Goal: Task Accomplishment & Management: Complete application form

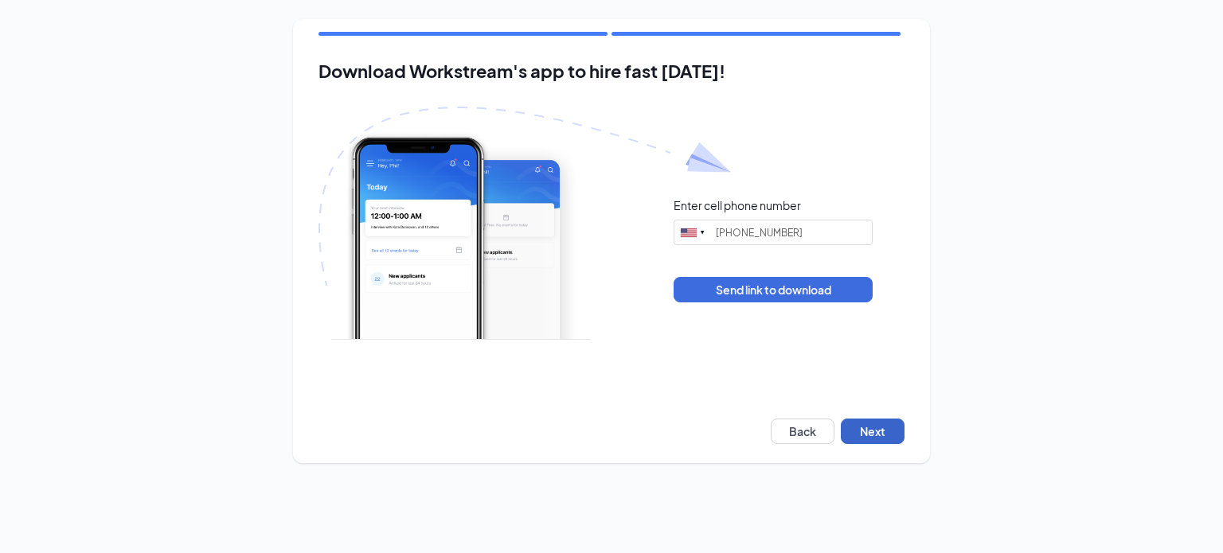
click at [873, 431] on button "Next" at bounding box center [873, 431] width 64 height 25
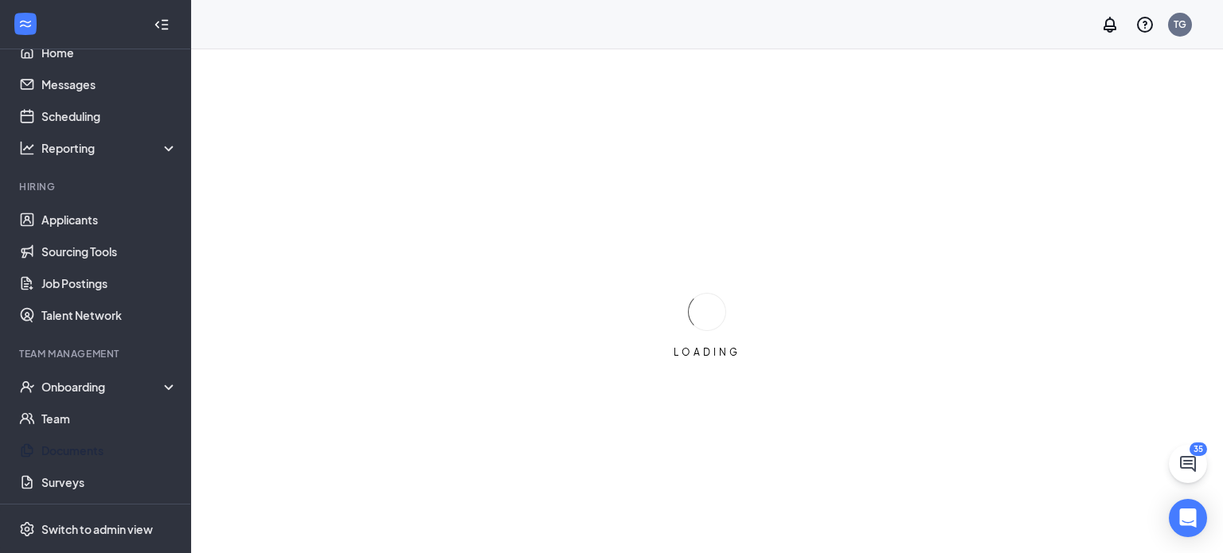
scroll to position [101, 0]
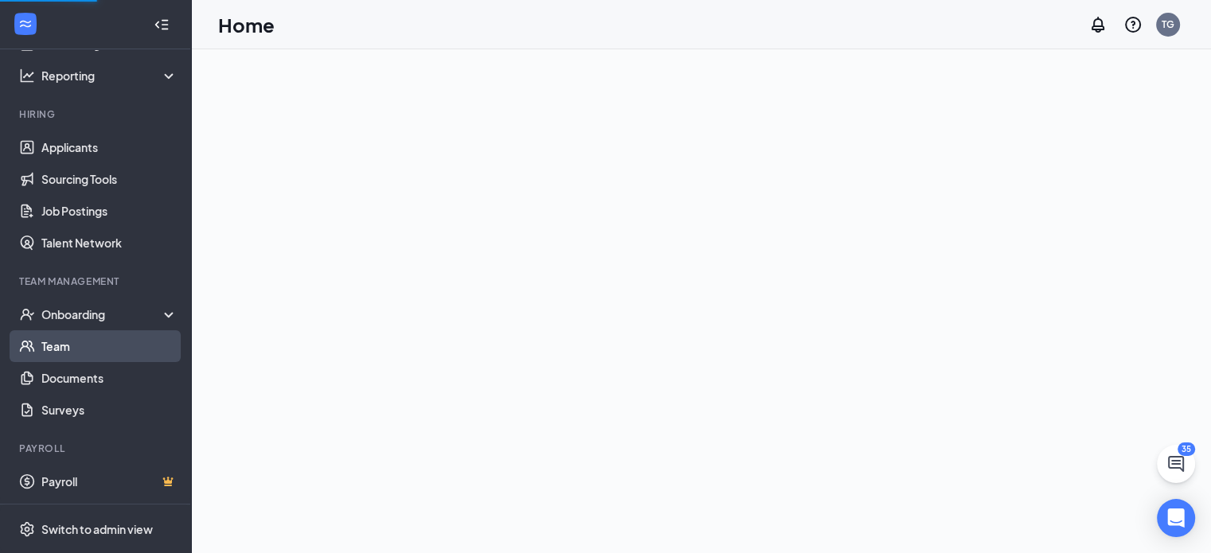
click at [63, 347] on link "Team" at bounding box center [109, 346] width 136 height 32
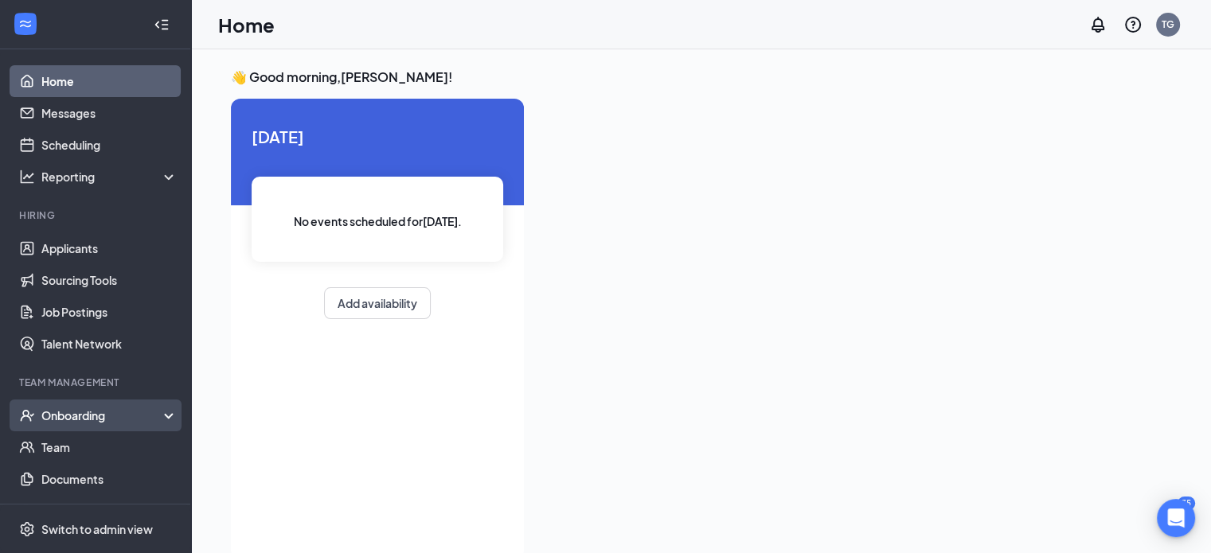
click at [78, 422] on div "Onboarding" at bounding box center [102, 416] width 123 height 16
click at [73, 447] on link "Overview" at bounding box center [109, 447] width 136 height 32
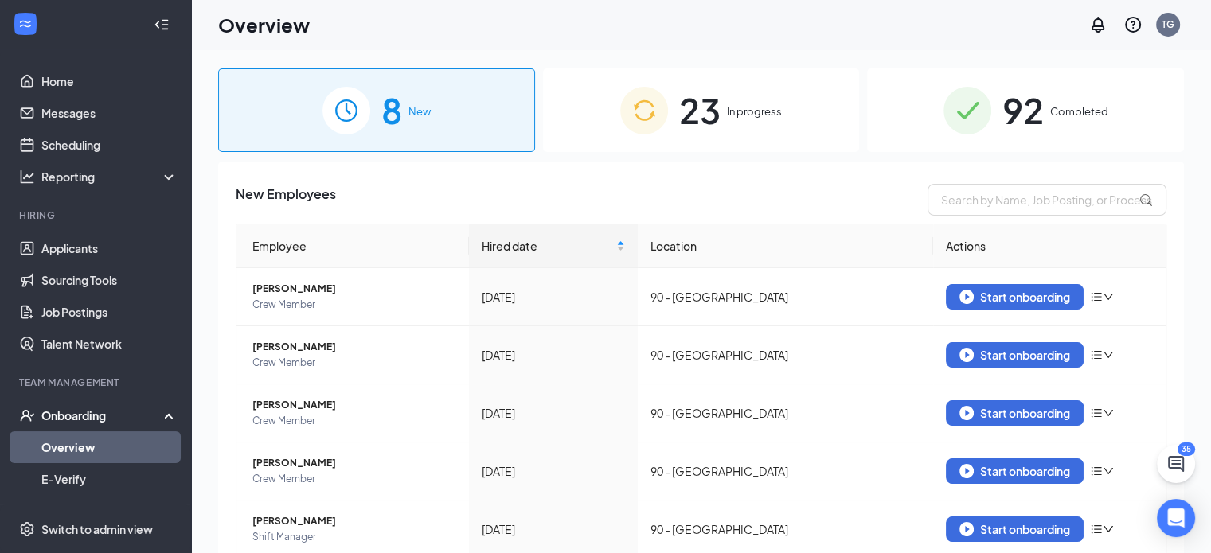
click at [79, 412] on div "Onboarding" at bounding box center [102, 416] width 123 height 16
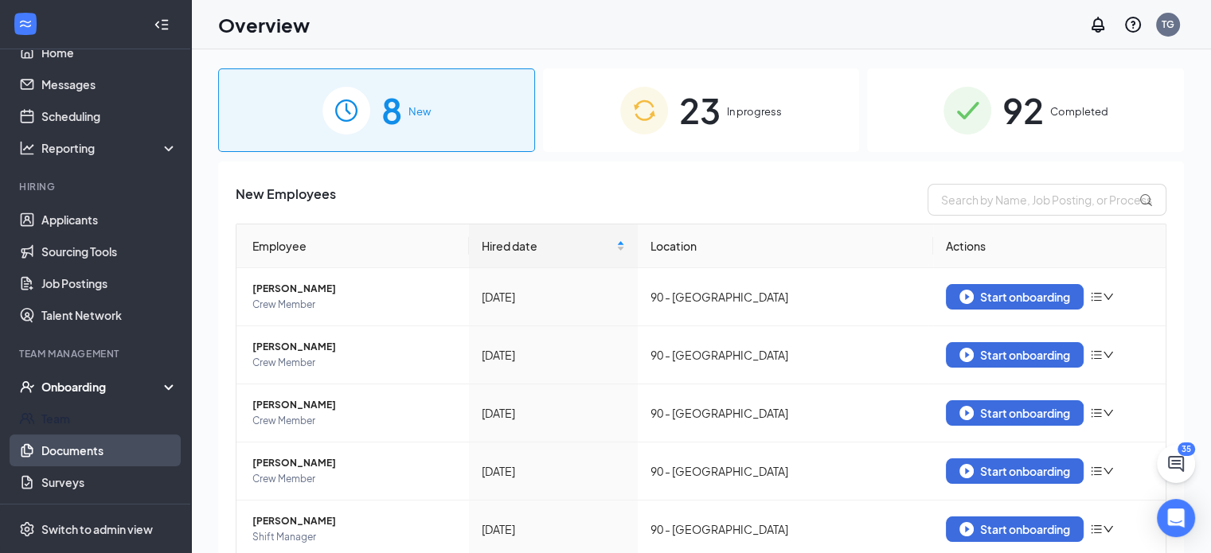
scroll to position [80, 0]
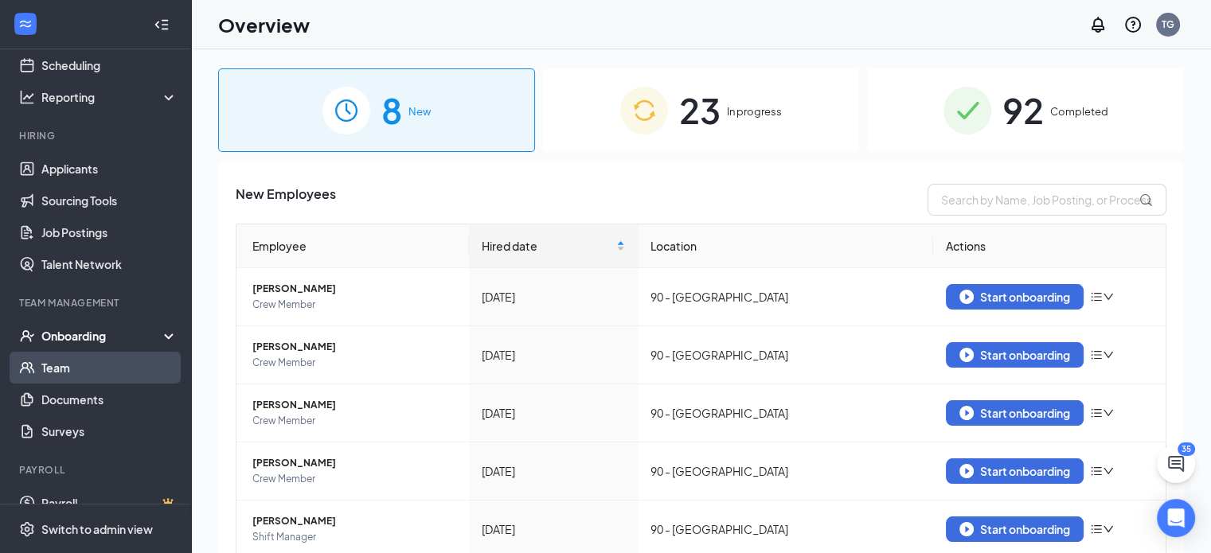
click at [72, 370] on link "Team" at bounding box center [109, 368] width 136 height 32
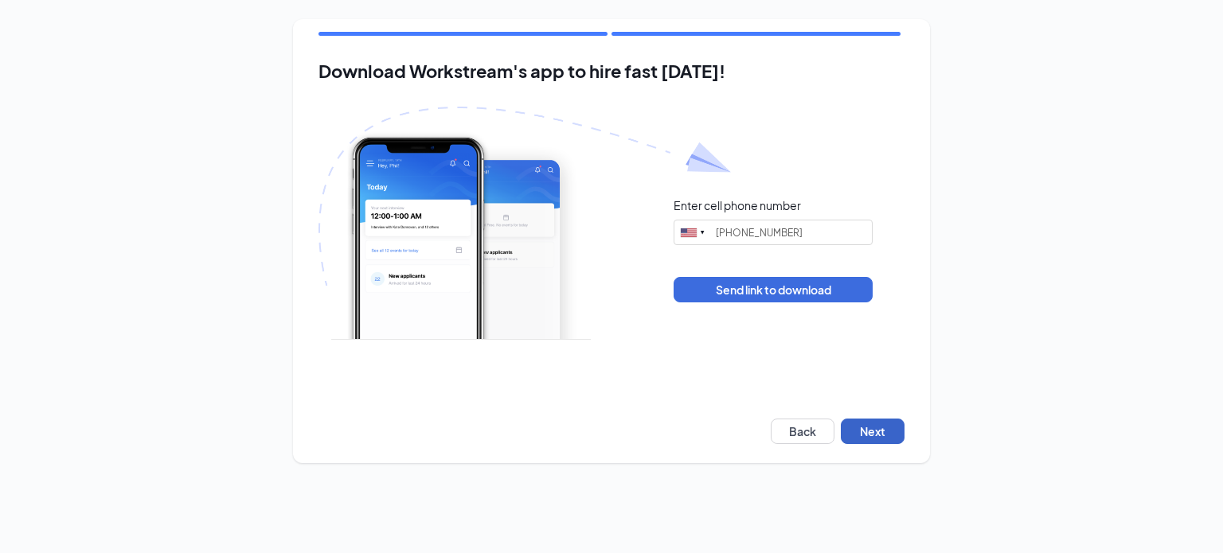
click at [882, 427] on button "Next" at bounding box center [873, 431] width 64 height 25
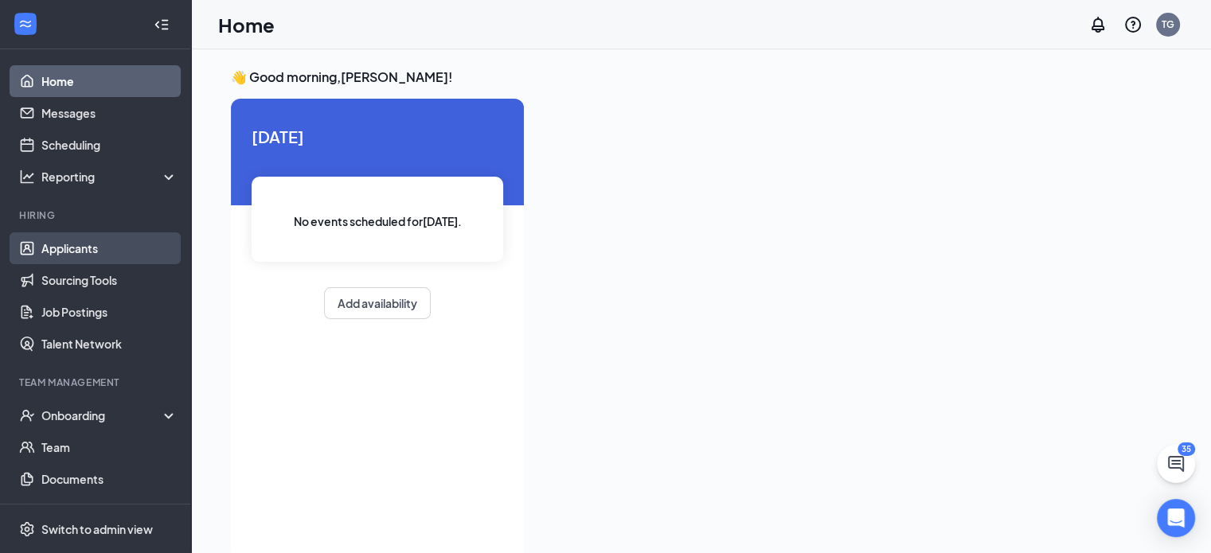
click at [95, 247] on link "Applicants" at bounding box center [109, 248] width 136 height 32
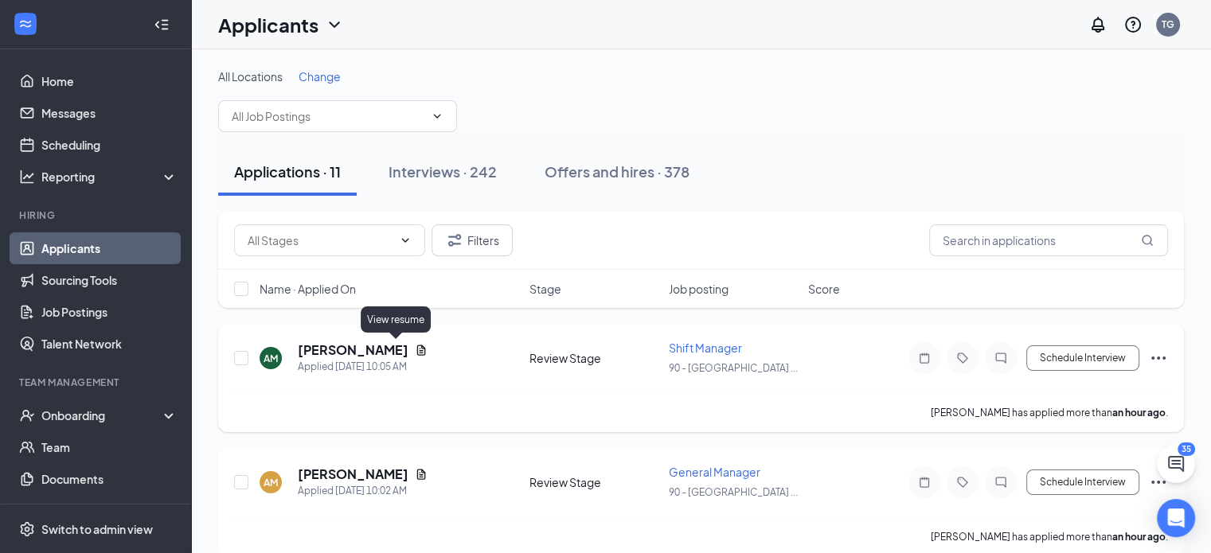
click at [415, 349] on icon "Document" at bounding box center [421, 350] width 13 height 13
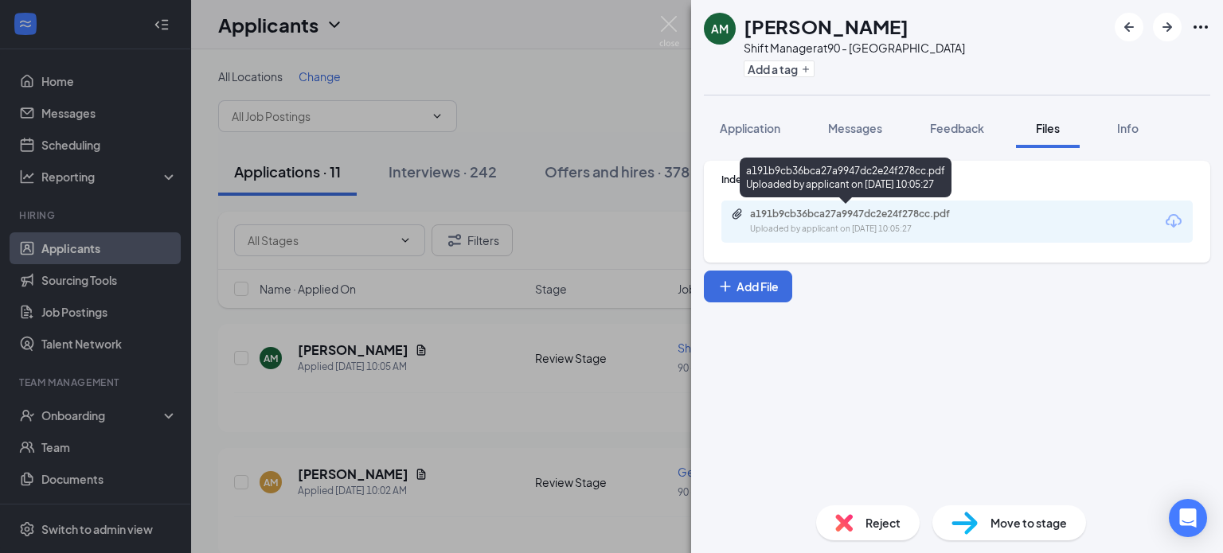
click at [857, 216] on div "a191b9cb36bca27a9947dc2e24f278cc.pdf" at bounding box center [861, 214] width 223 height 13
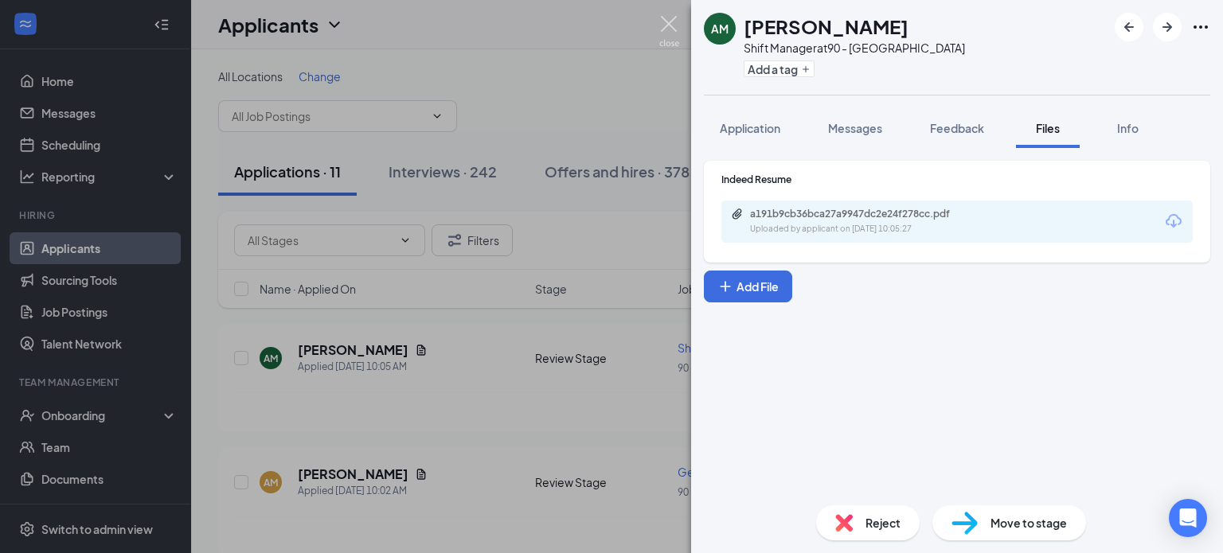
click at [672, 22] on img at bounding box center [669, 31] width 20 height 31
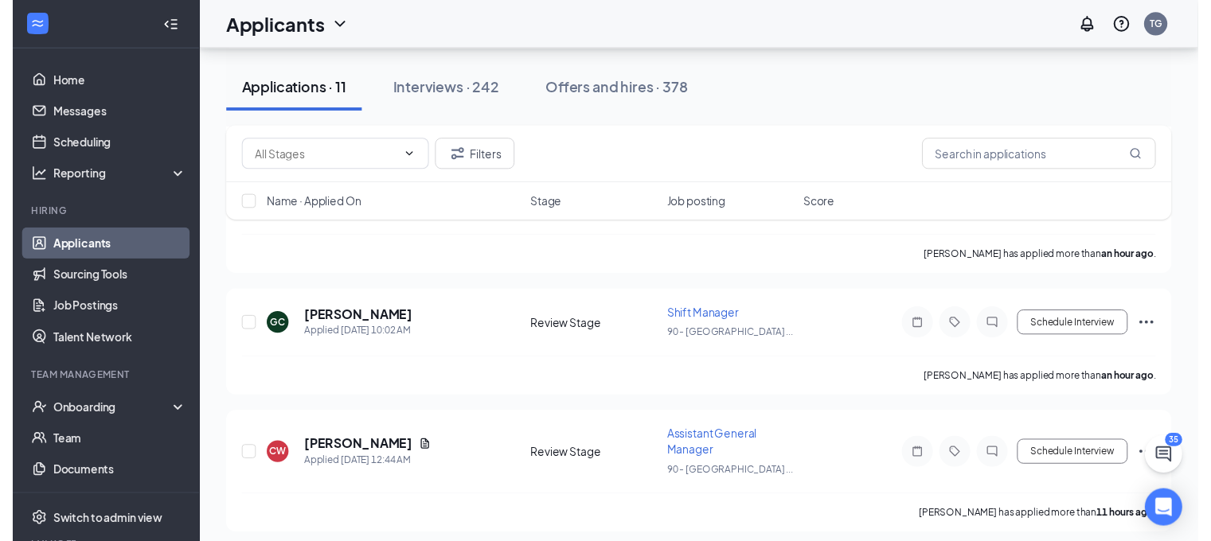
scroll to position [318, 0]
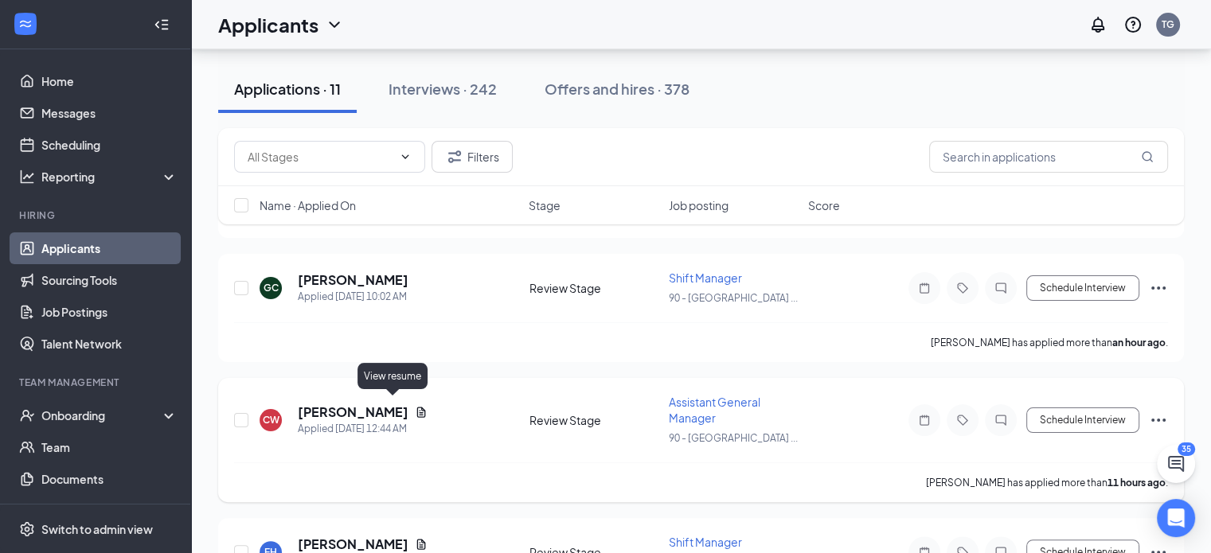
click at [417, 407] on icon "Document" at bounding box center [421, 412] width 9 height 10
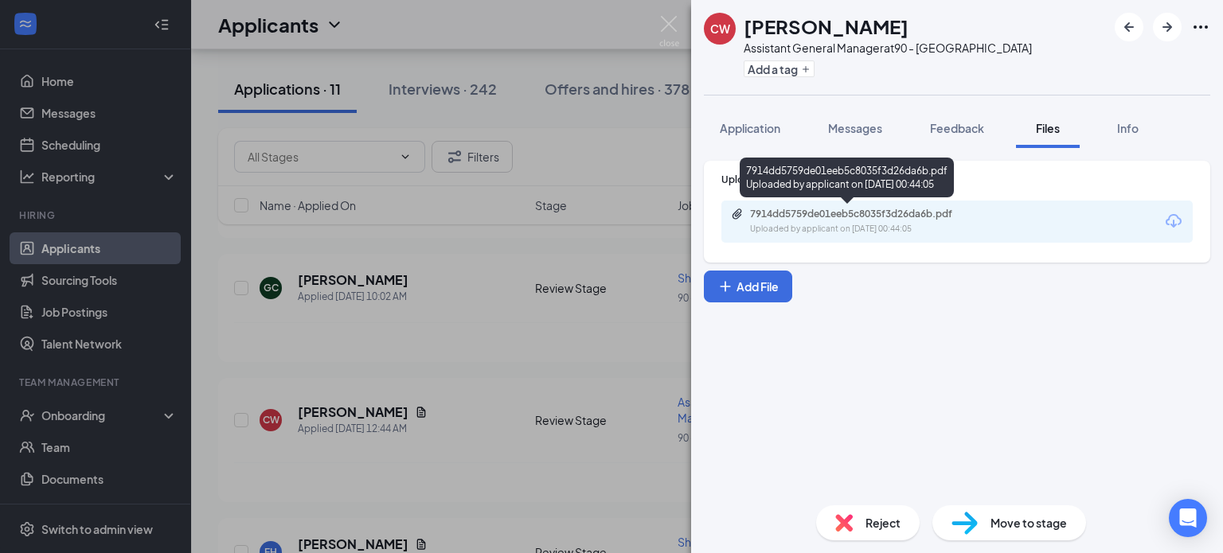
click at [872, 221] on div "7914dd5759de01eeb5c8035f3d26da6b.pdf Uploaded by applicant on Sep 16, 2025 at 0…" at bounding box center [860, 222] width 258 height 28
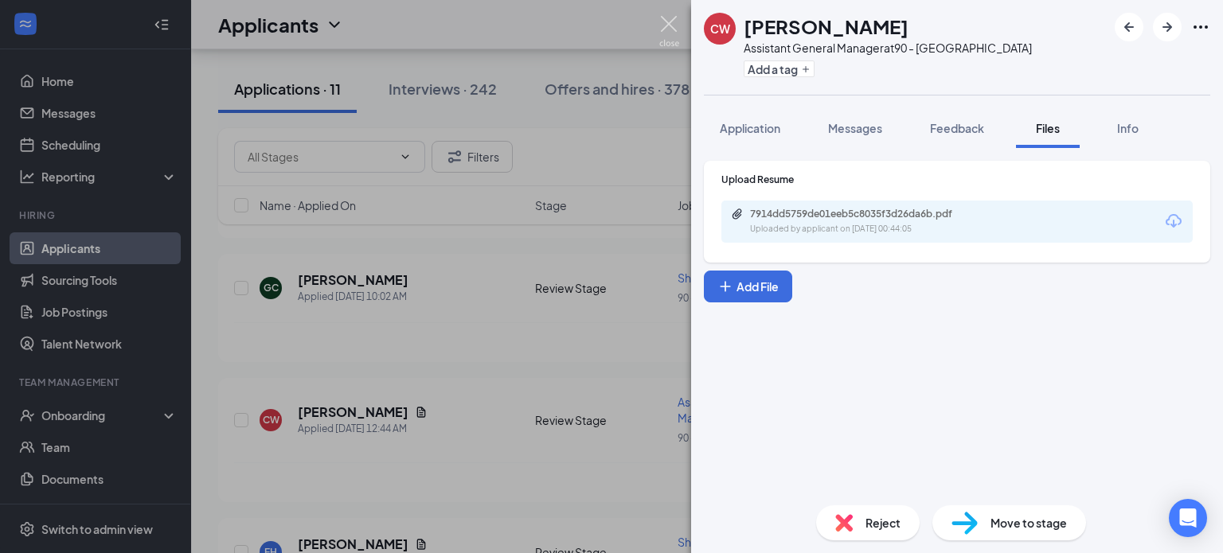
click at [673, 24] on img at bounding box center [669, 31] width 20 height 31
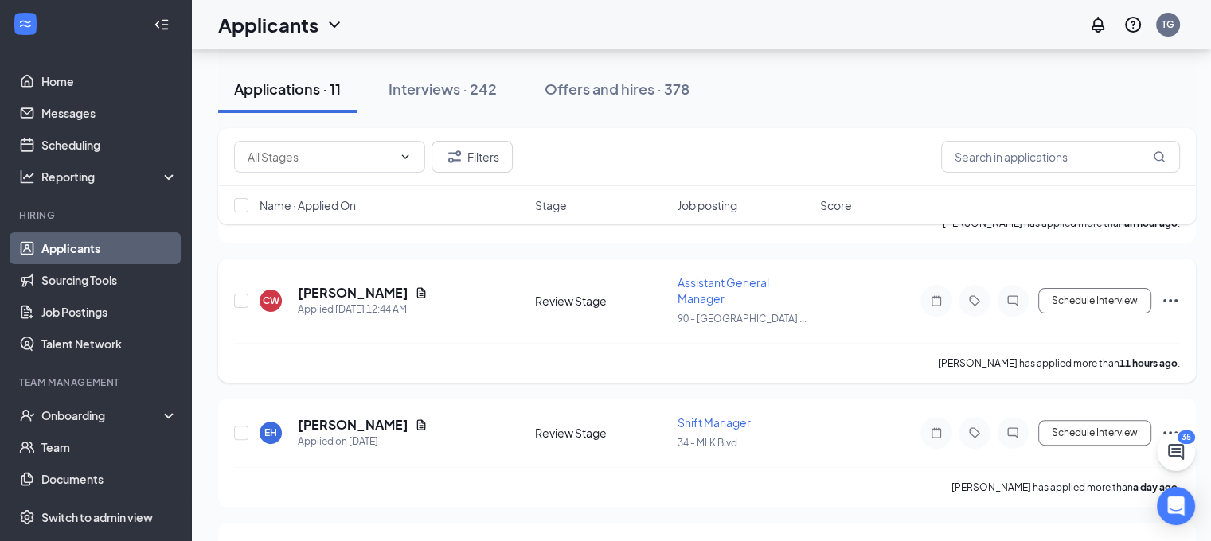
scroll to position [478, 0]
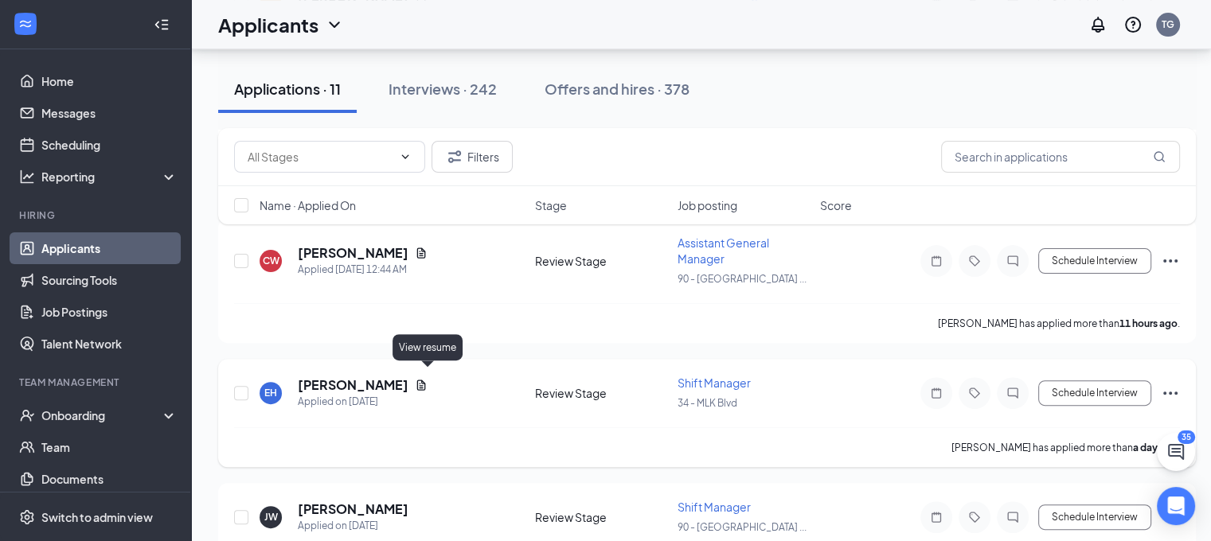
click at [426, 380] on icon "Document" at bounding box center [421, 385] width 9 height 10
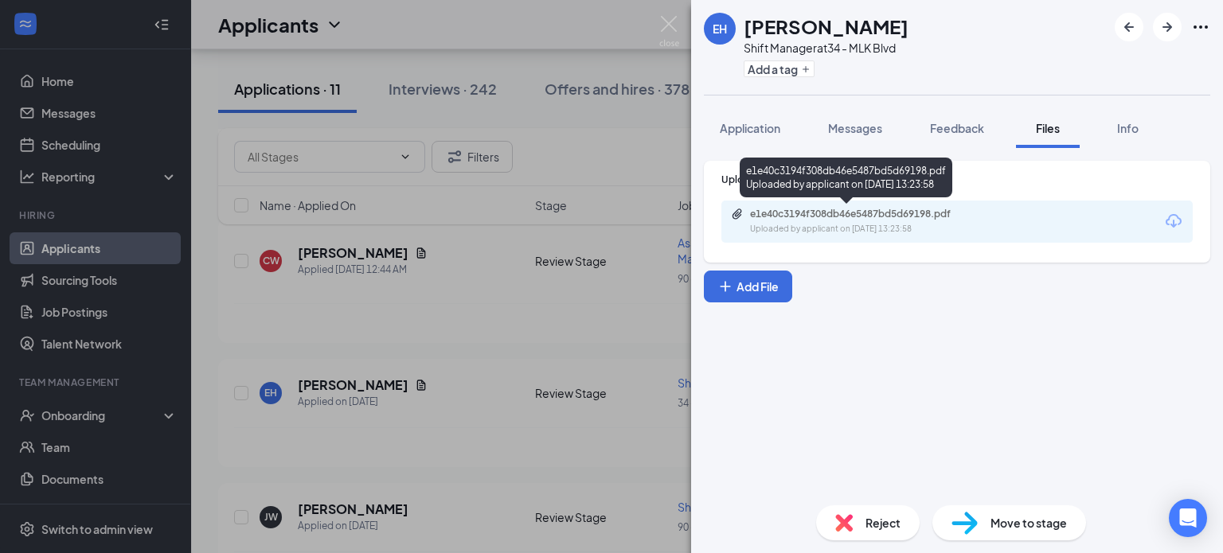
click at [864, 220] on div "e1e40c3194f308db46e5487bd5d69198.pdf" at bounding box center [861, 214] width 223 height 13
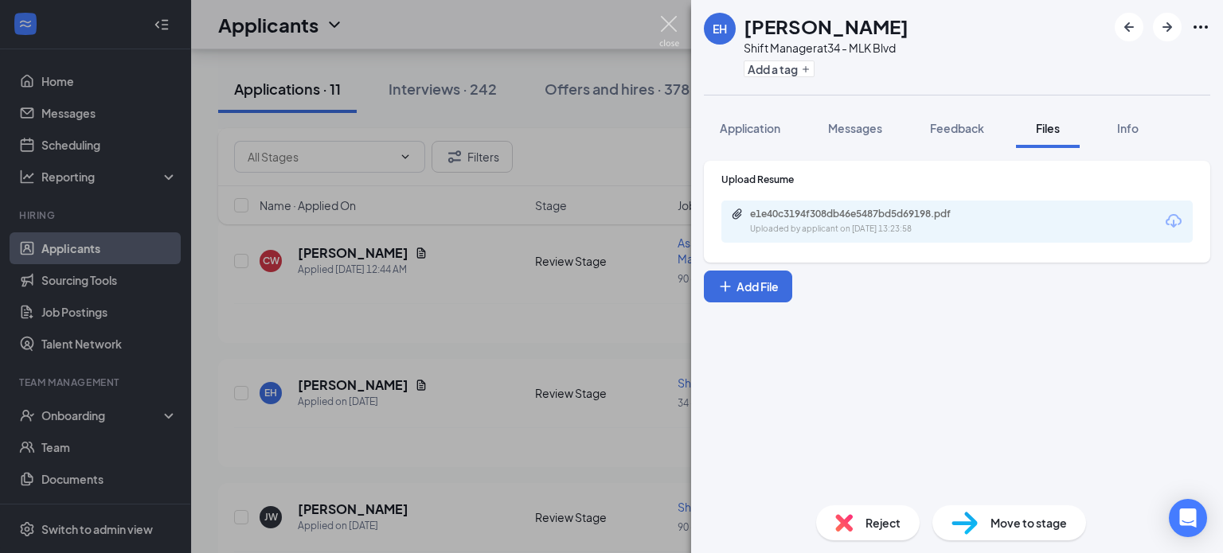
click at [665, 19] on img at bounding box center [669, 31] width 20 height 31
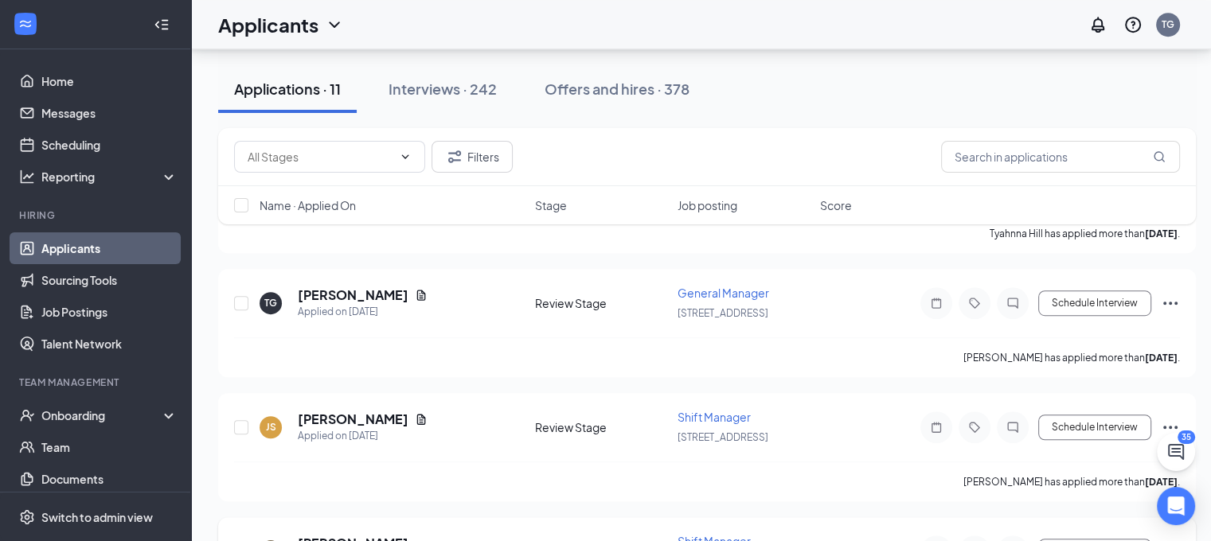
scroll to position [909, 0]
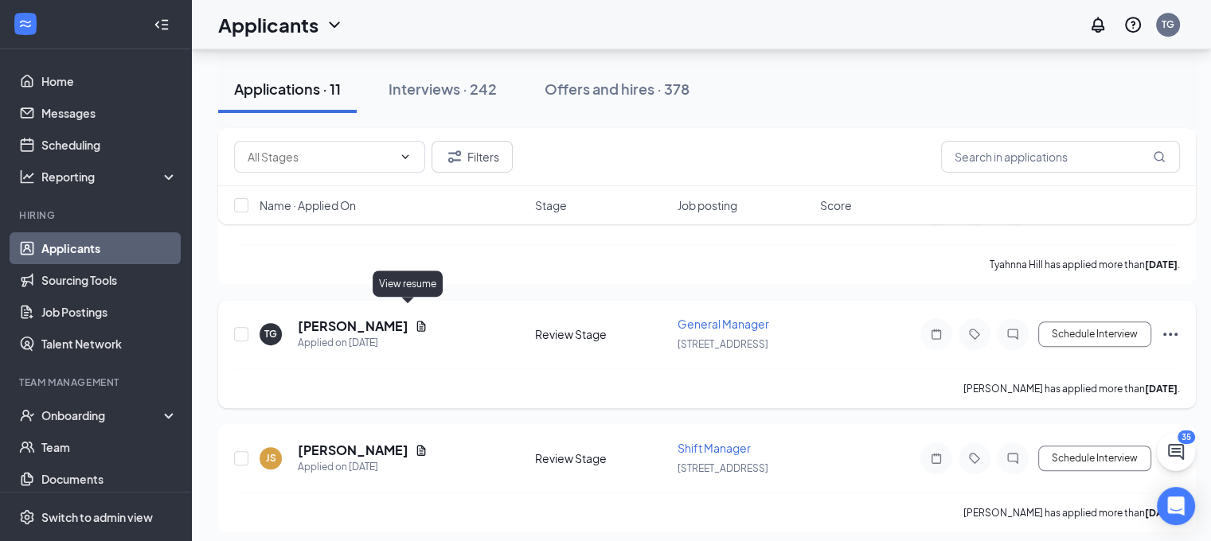
click at [415, 320] on icon "Document" at bounding box center [421, 326] width 13 height 13
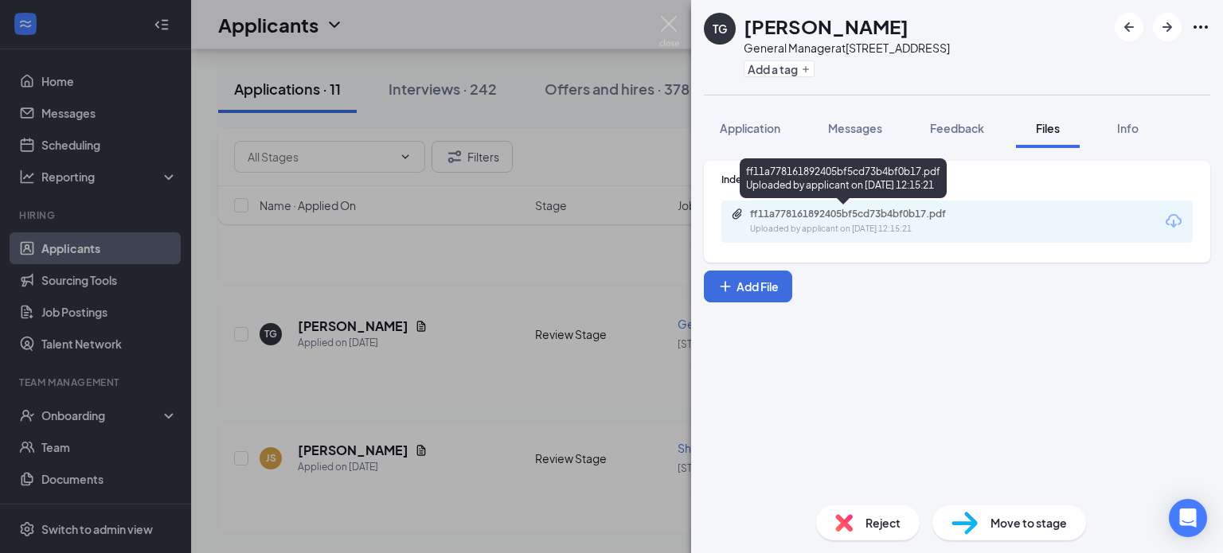
click at [849, 228] on div "Uploaded by applicant on Sep 12, 2025 at 12:15:21" at bounding box center [869, 229] width 239 height 13
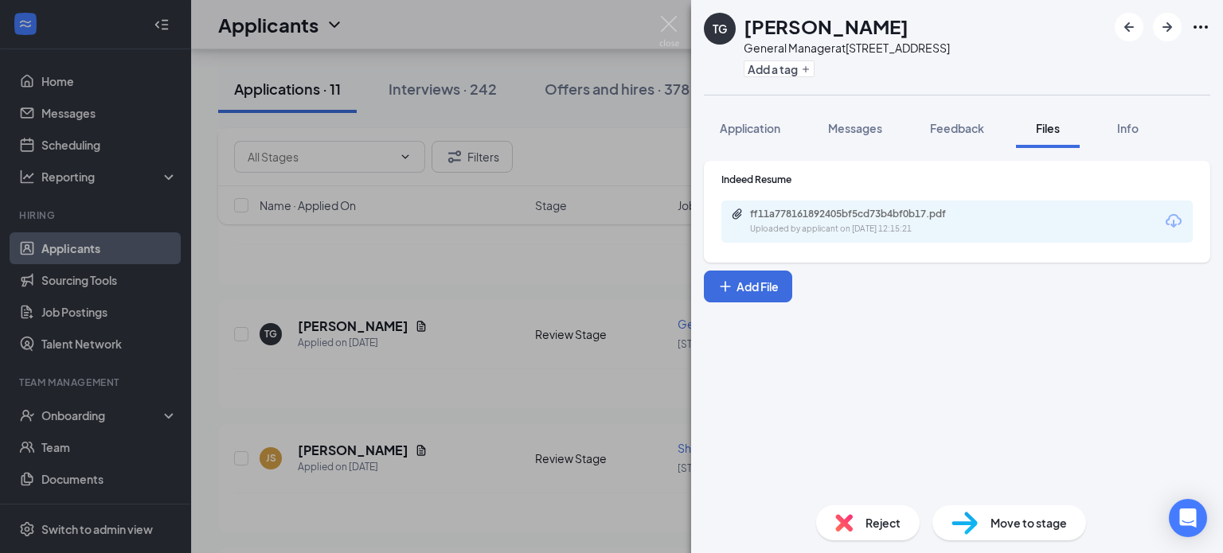
click at [896, 528] on span "Reject" at bounding box center [882, 523] width 35 height 18
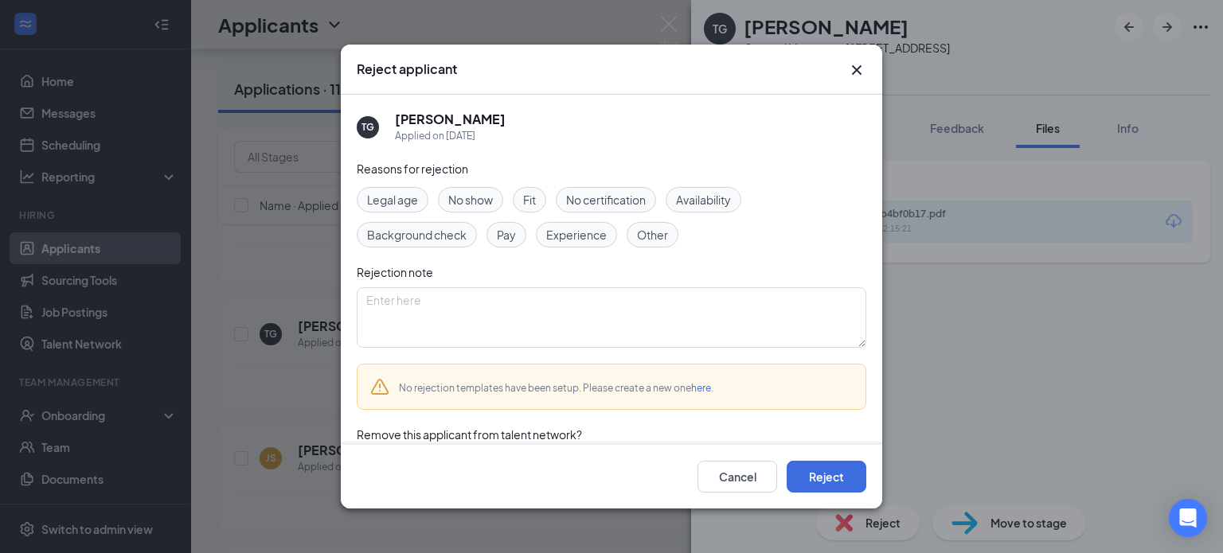
click at [530, 197] on span "Fit" at bounding box center [529, 200] width 13 height 18
click at [829, 474] on button "Reject" at bounding box center [826, 477] width 80 height 32
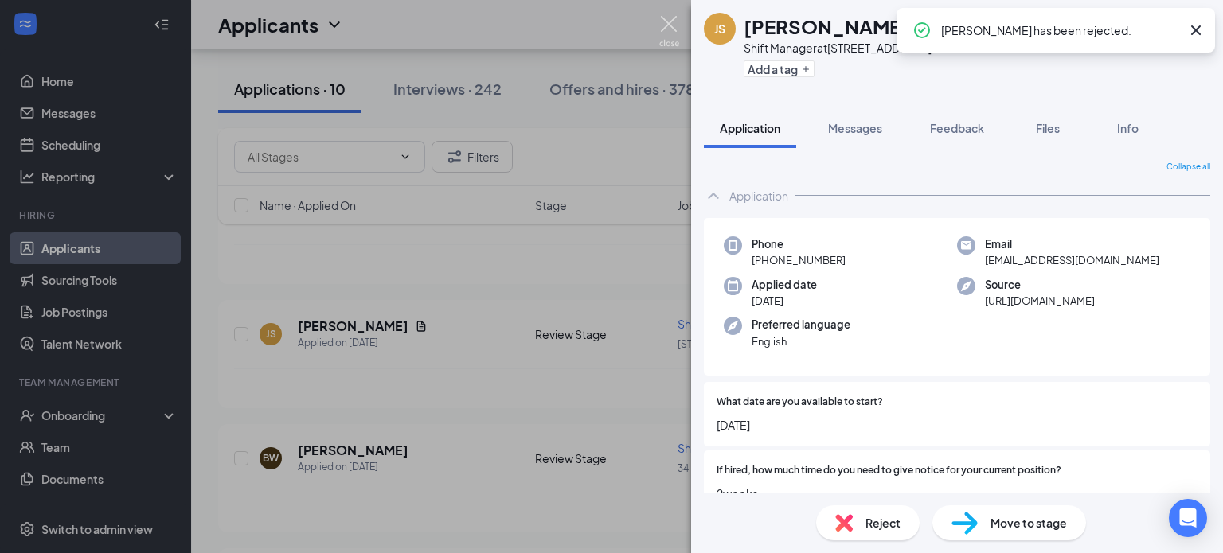
click at [665, 23] on img at bounding box center [669, 31] width 20 height 31
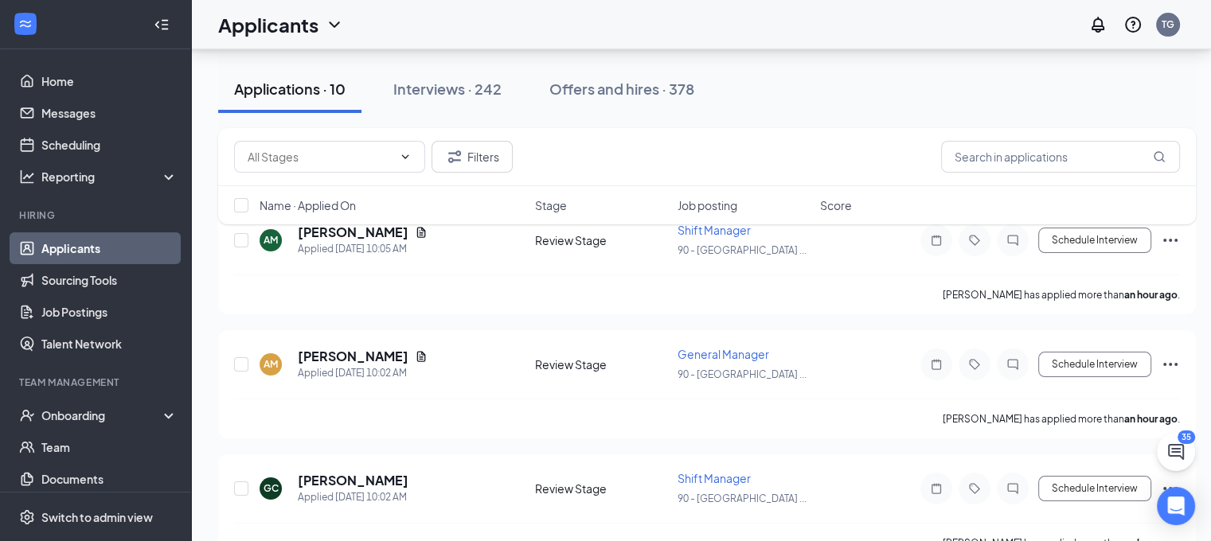
scroll to position [113, 0]
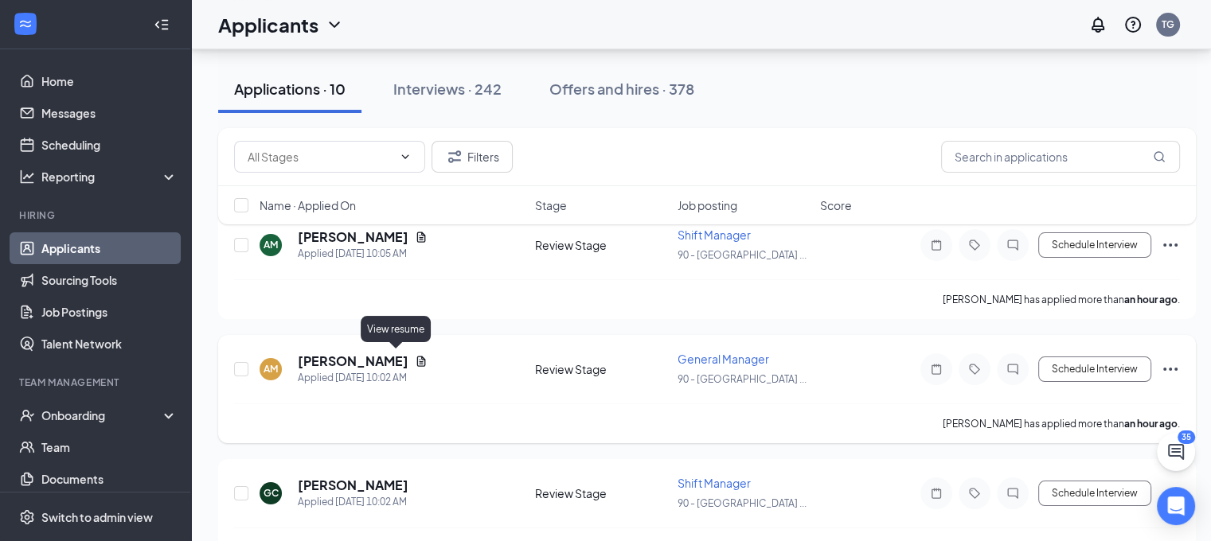
click at [415, 357] on icon "Document" at bounding box center [421, 361] width 13 height 13
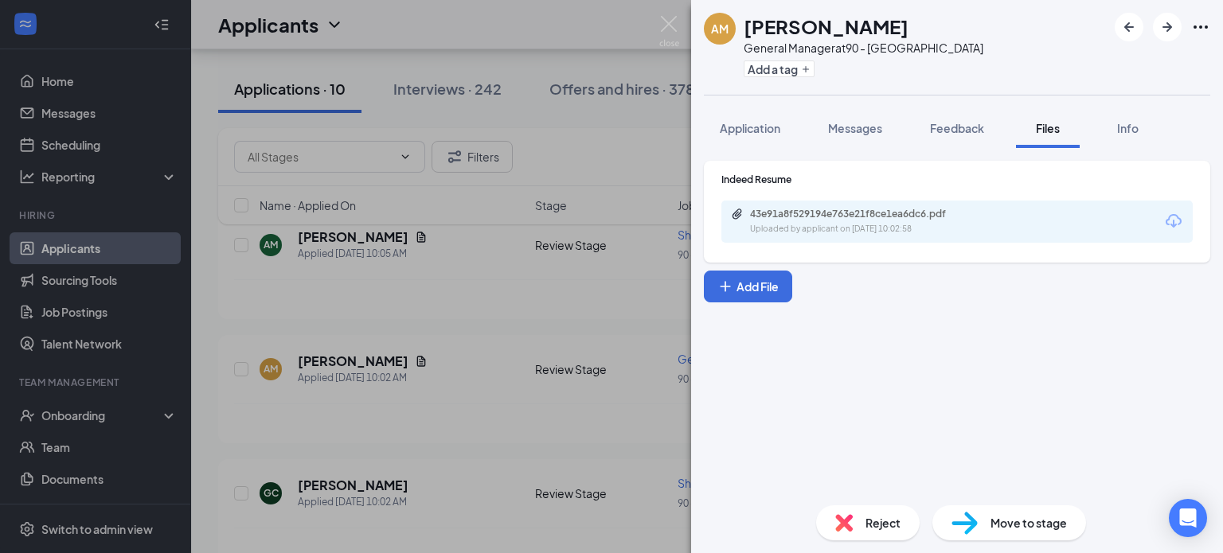
click at [871, 219] on div "43e91a8f529194e763e21f8ce1ea6dc6.pdf" at bounding box center [861, 214] width 223 height 13
click at [666, 20] on img at bounding box center [669, 31] width 20 height 31
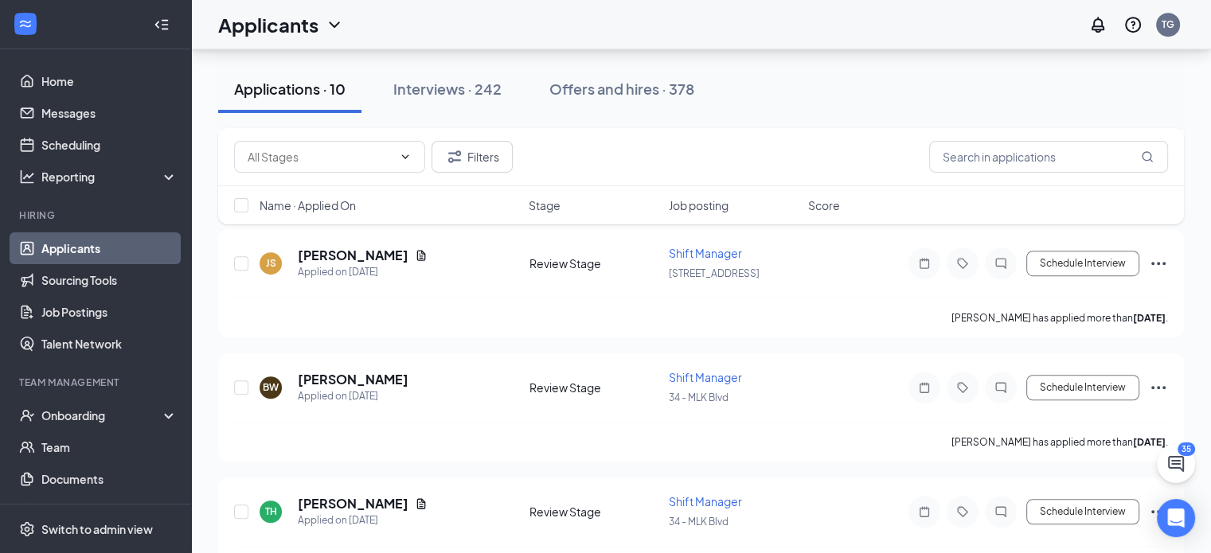
scroll to position [423, 0]
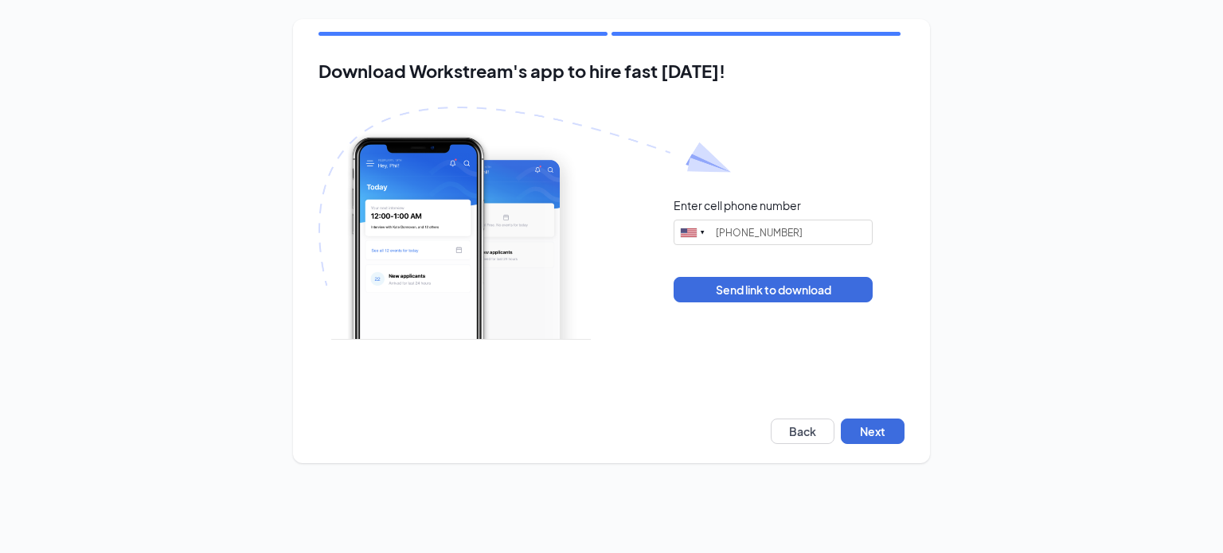
type input "[PHONE_NUMBER]"
click at [879, 426] on button "Next" at bounding box center [873, 431] width 64 height 25
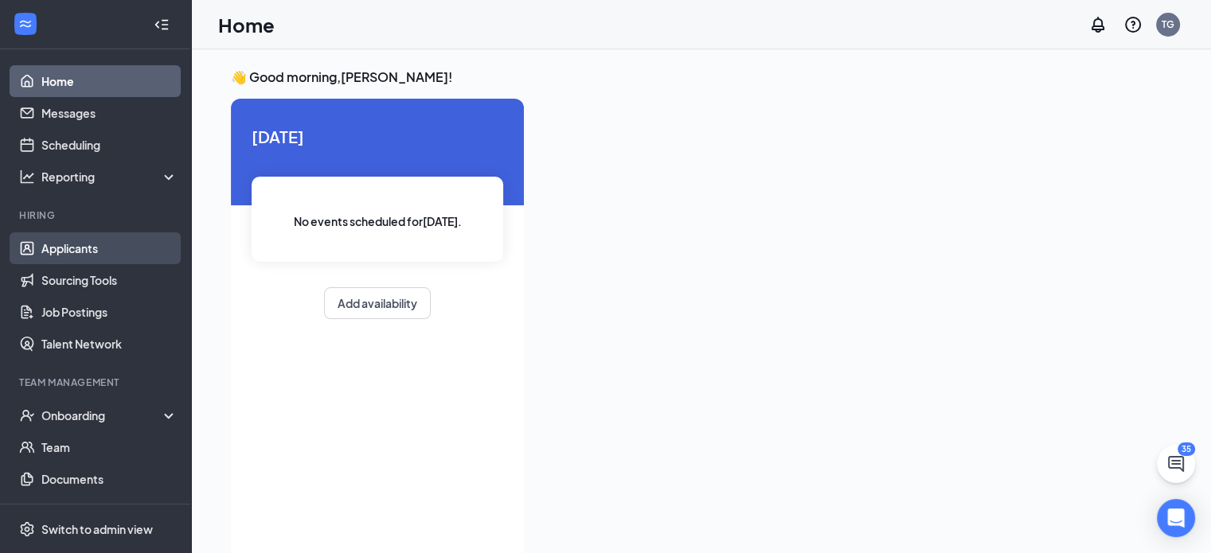
click at [44, 247] on link "Applicants" at bounding box center [109, 248] width 136 height 32
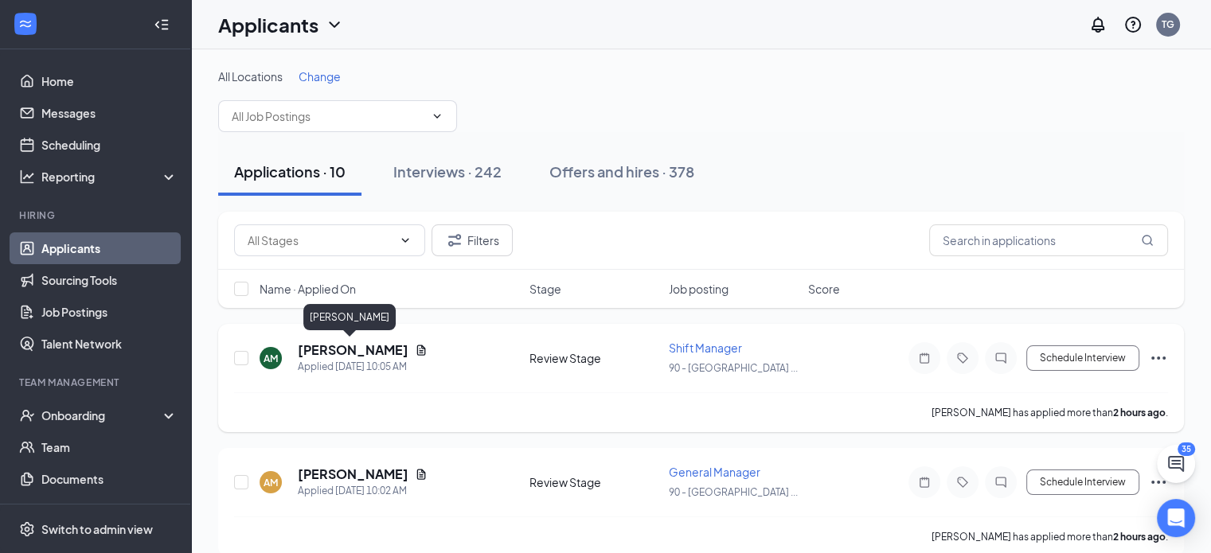
click at [310, 343] on h5 "Andre Mungin" at bounding box center [353, 350] width 111 height 18
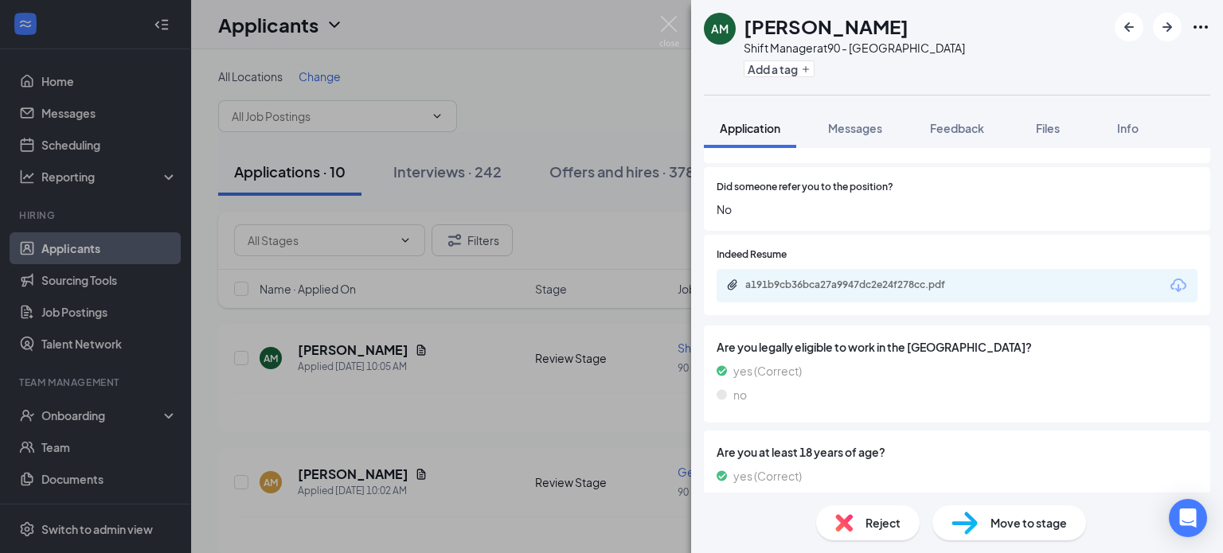
scroll to position [1399, 0]
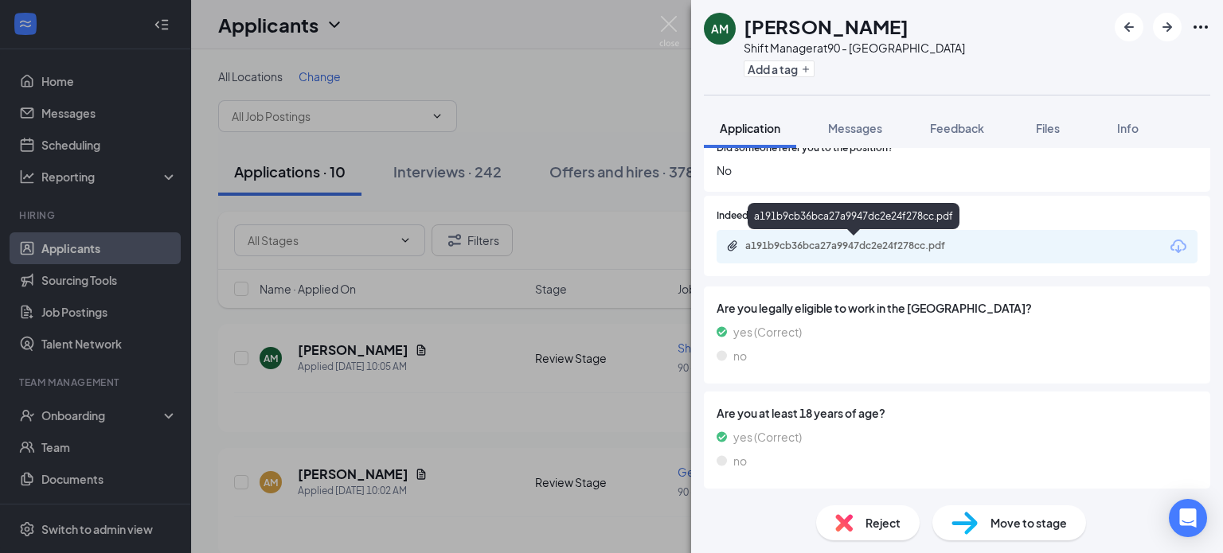
click at [895, 245] on div "a191b9cb36bca27a9947dc2e24f278cc.pdf" at bounding box center [856, 246] width 223 height 13
click at [670, 22] on img at bounding box center [669, 31] width 20 height 31
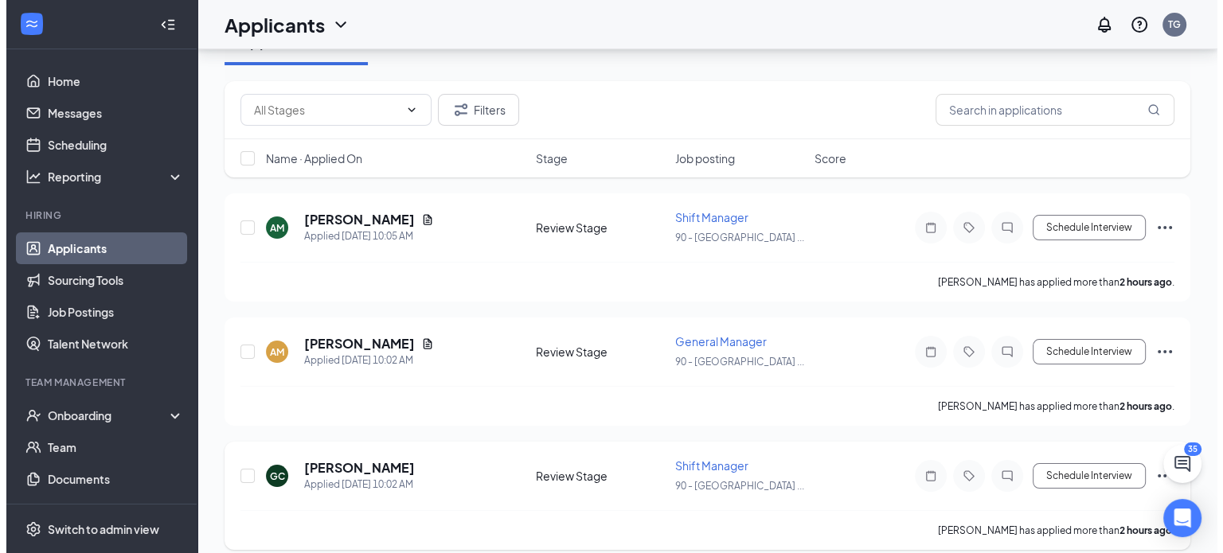
scroll to position [159, 0]
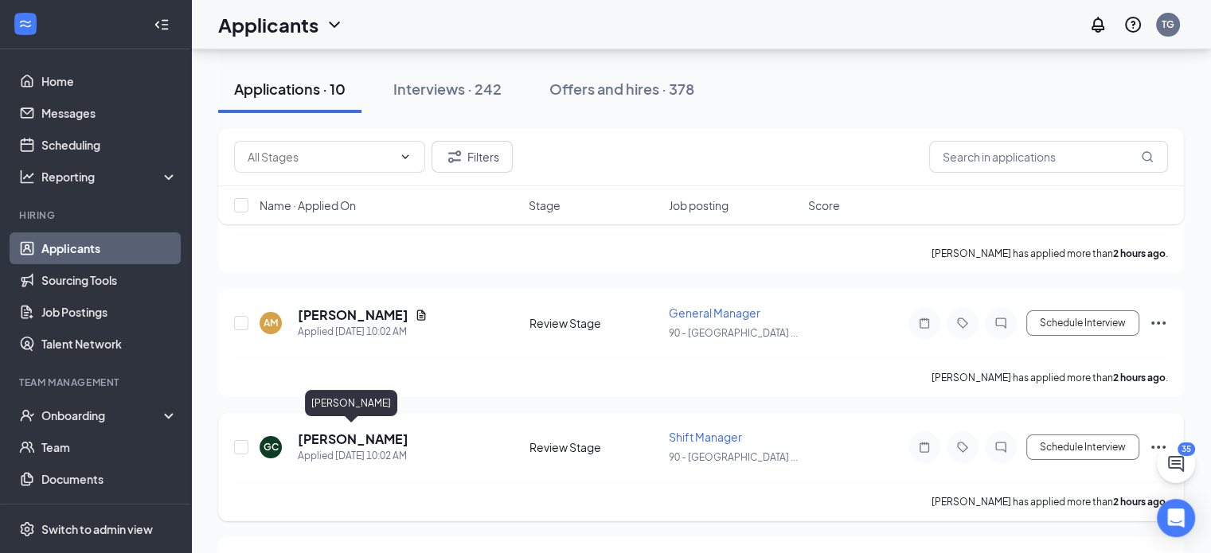
click at [362, 435] on h5 "Gabrielle Carter" at bounding box center [353, 440] width 111 height 18
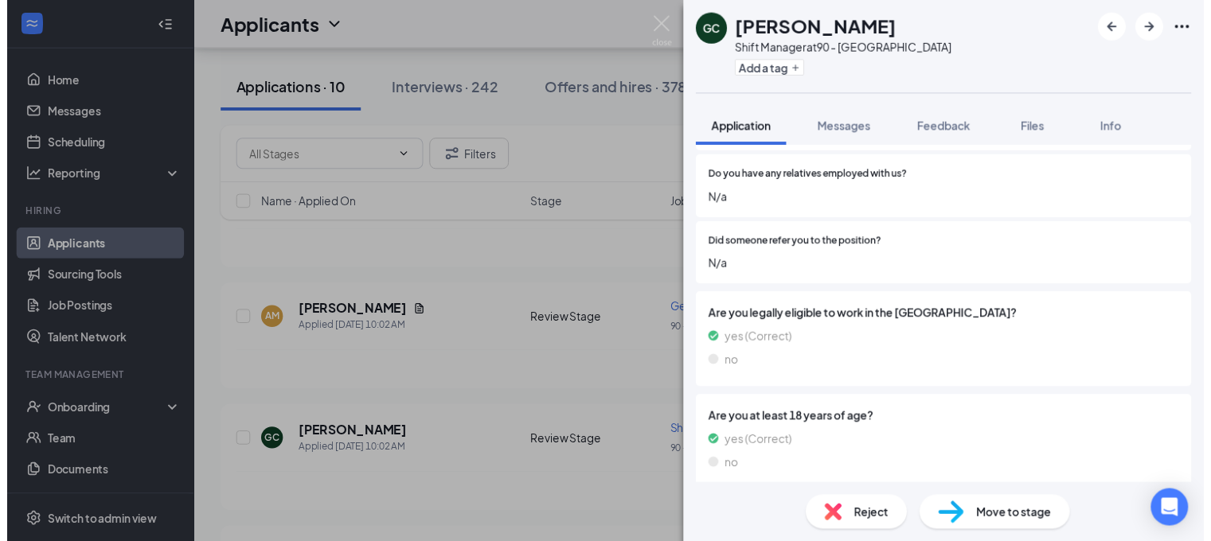
scroll to position [1312, 0]
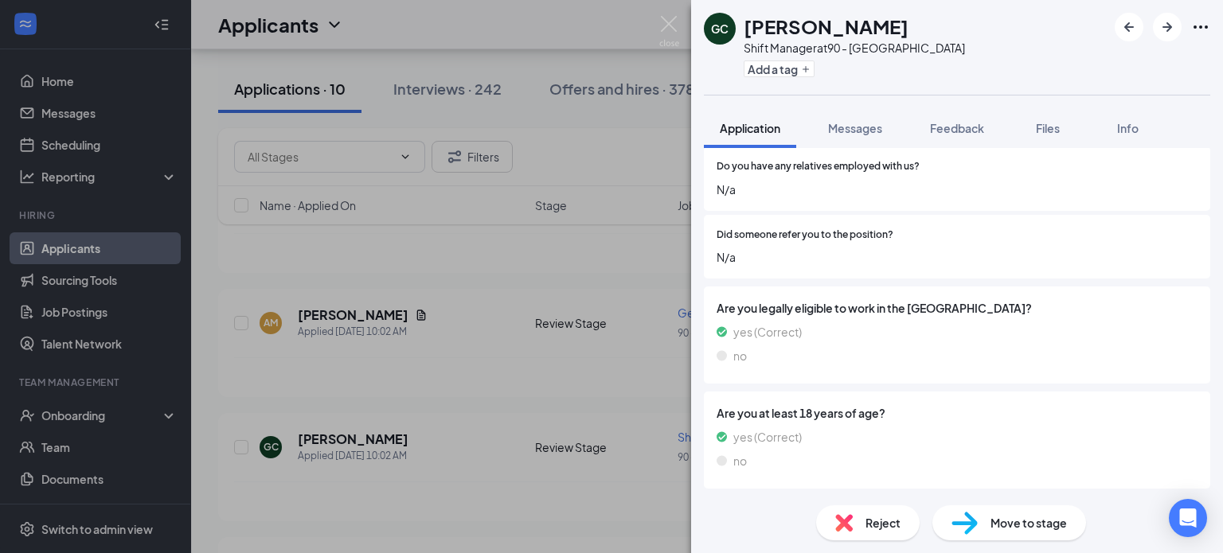
click at [595, 146] on div "GC Gabrielle Carter Shift Manager at 90 - Chatham Parkway Add a tag Application…" at bounding box center [611, 276] width 1223 height 553
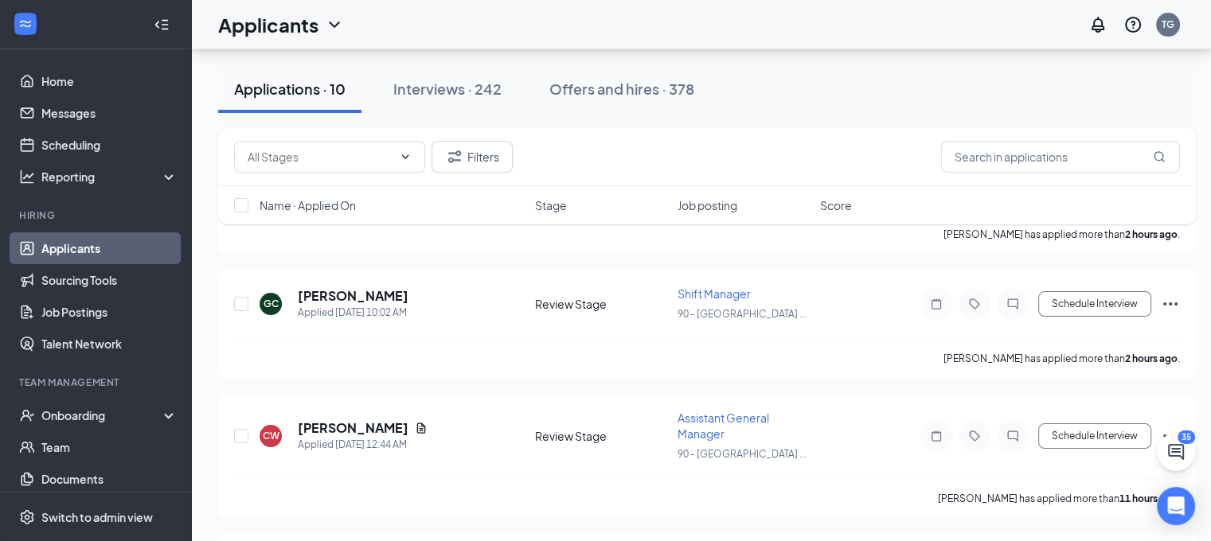
scroll to position [309, 0]
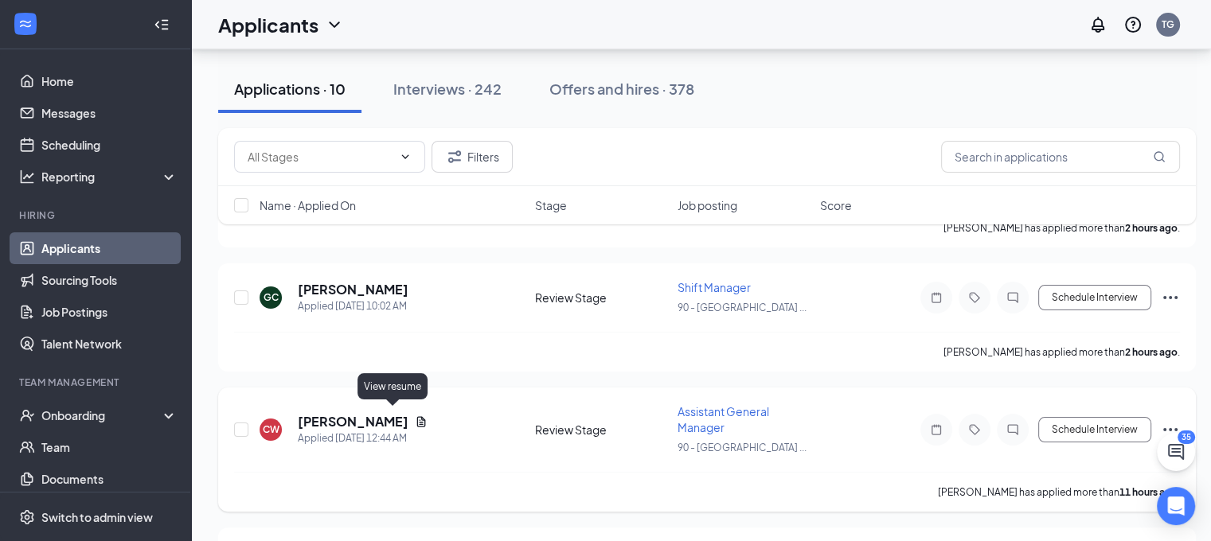
click at [417, 416] on icon "Document" at bounding box center [421, 421] width 9 height 10
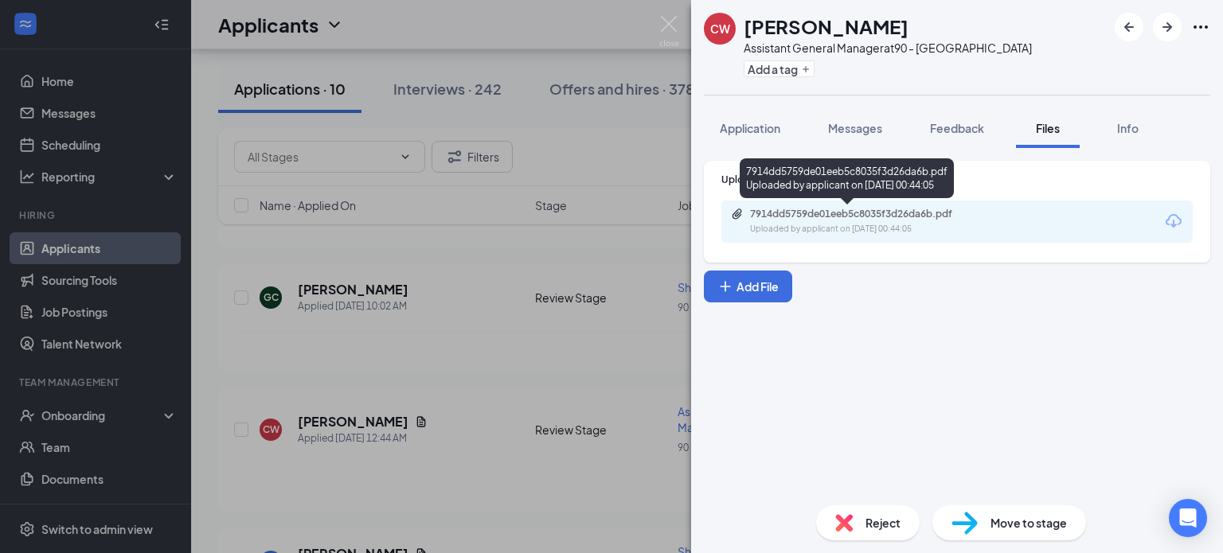
click at [907, 226] on div "Uploaded by applicant on Sep 16, 2025 at 00:44:05" at bounding box center [869, 229] width 239 height 13
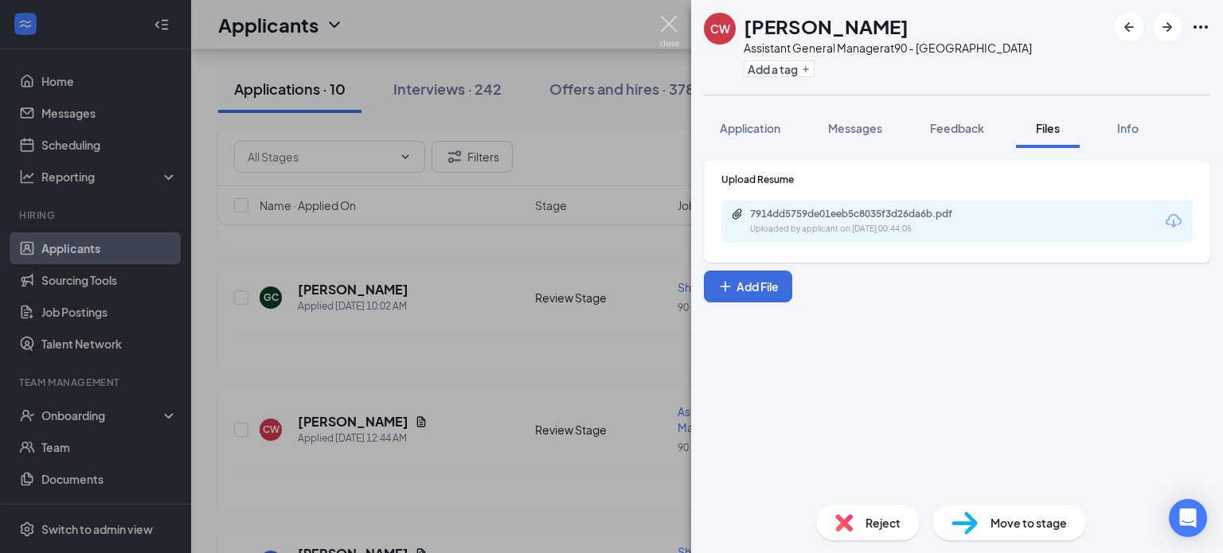
click at [669, 19] on img at bounding box center [669, 31] width 20 height 31
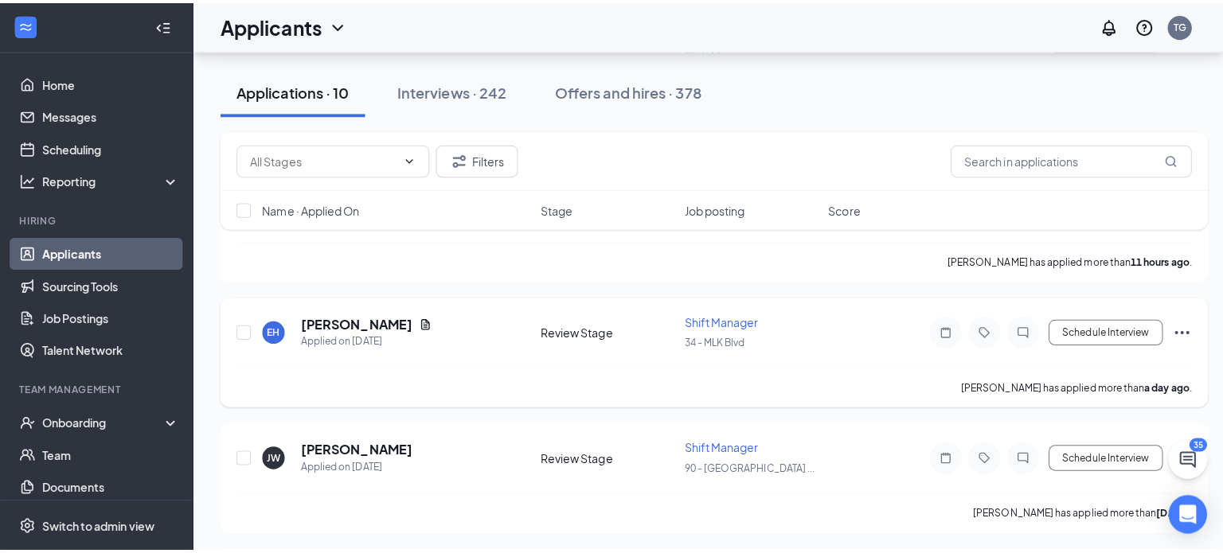
scroll to position [548, 0]
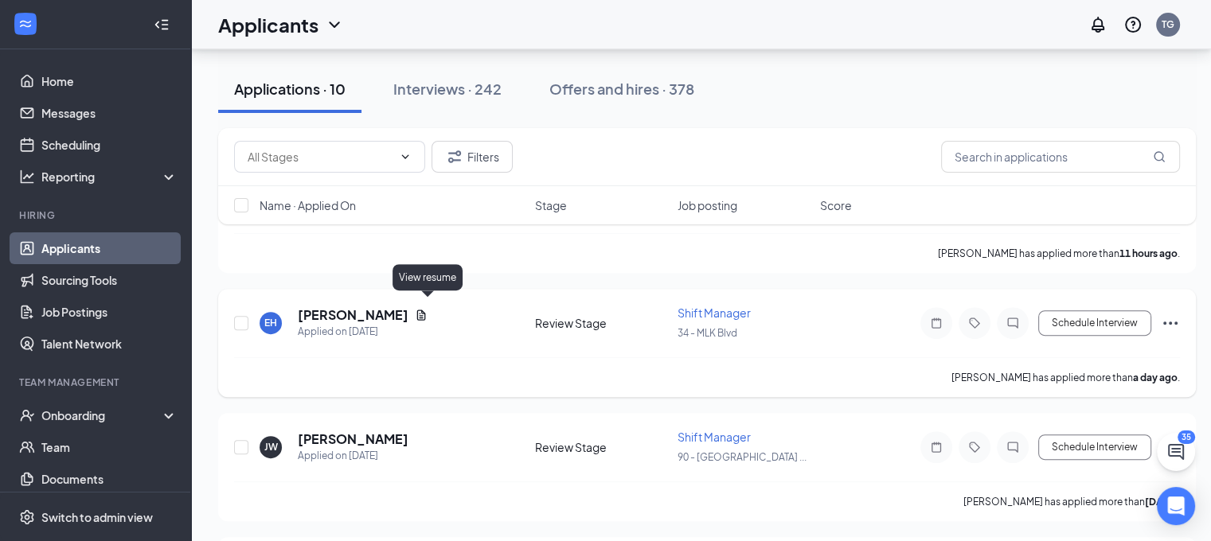
click at [427, 309] on icon "Document" at bounding box center [421, 315] width 13 height 13
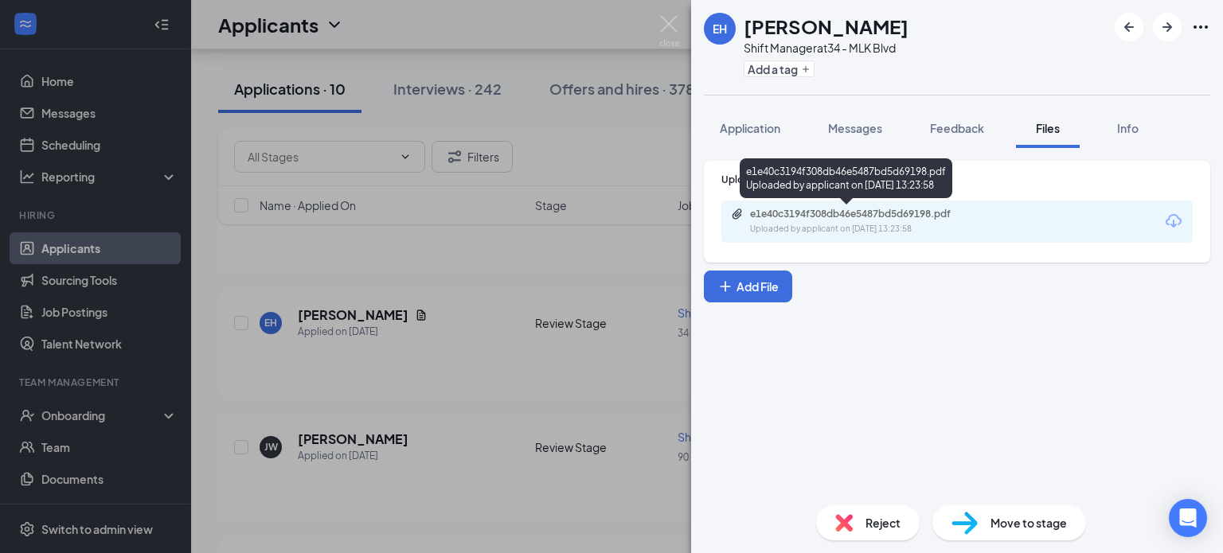
click at [786, 219] on div "e1e40c3194f308db46e5487bd5d69198.pdf" at bounding box center [861, 214] width 223 height 13
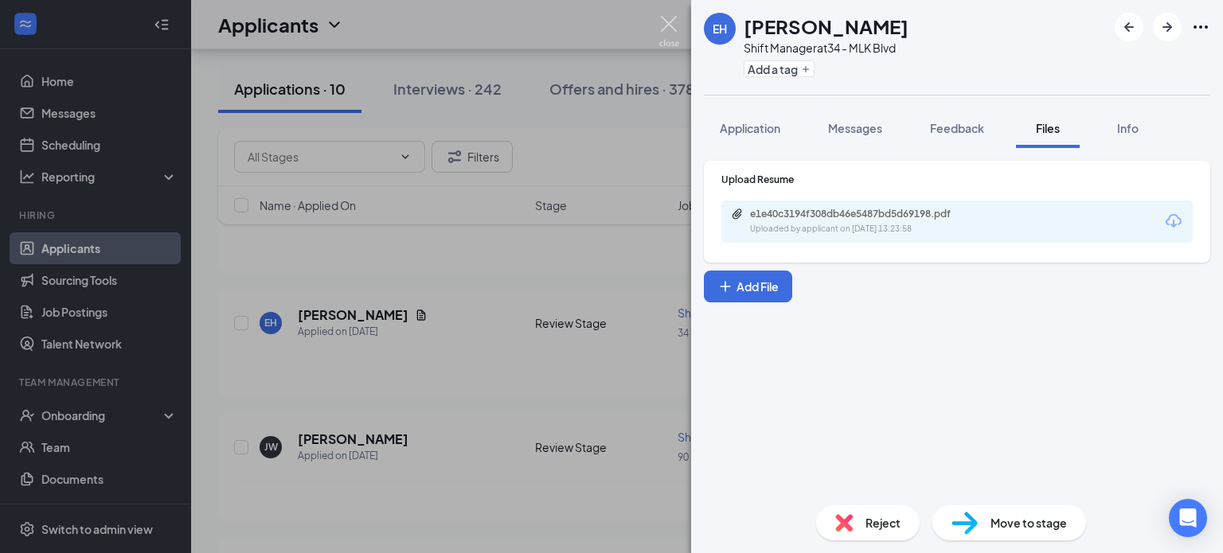
click at [662, 16] on img at bounding box center [669, 31] width 20 height 31
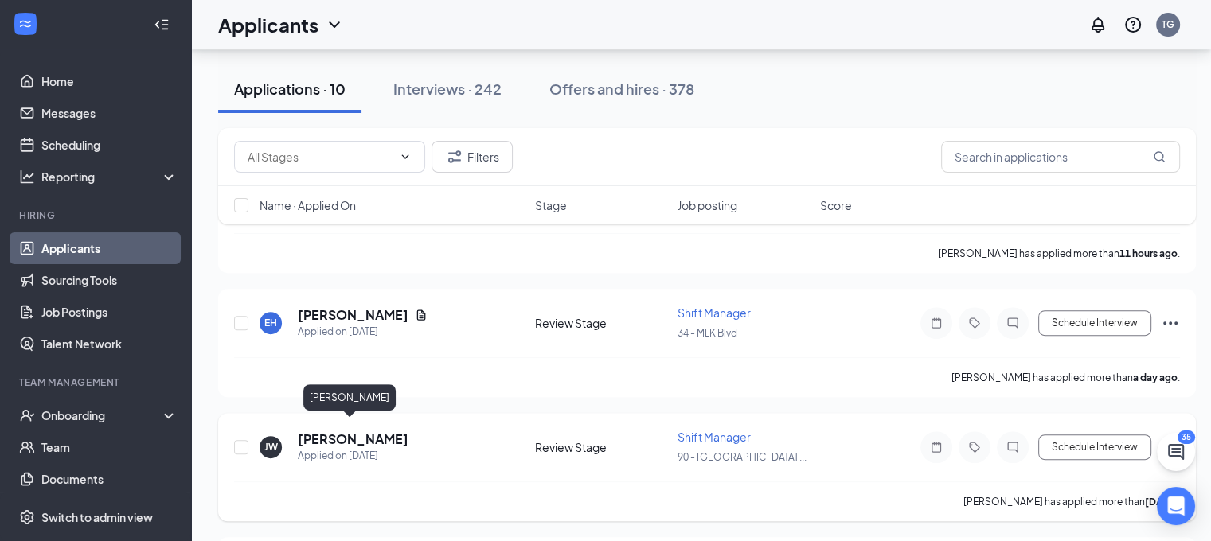
click at [339, 431] on h5 "Jekia Williams" at bounding box center [353, 440] width 111 height 18
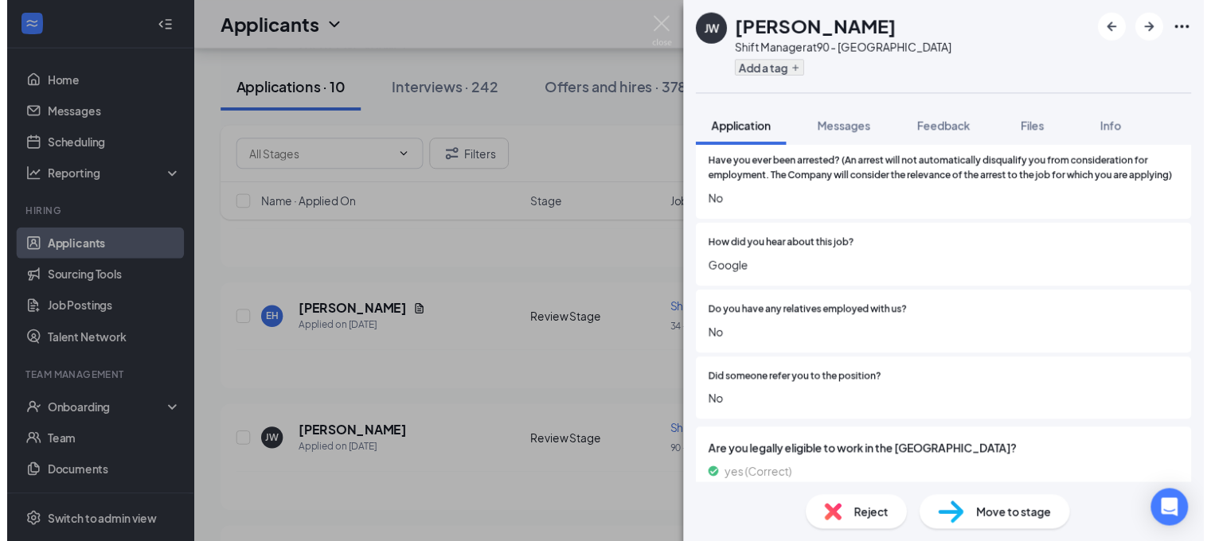
scroll to position [1114, 0]
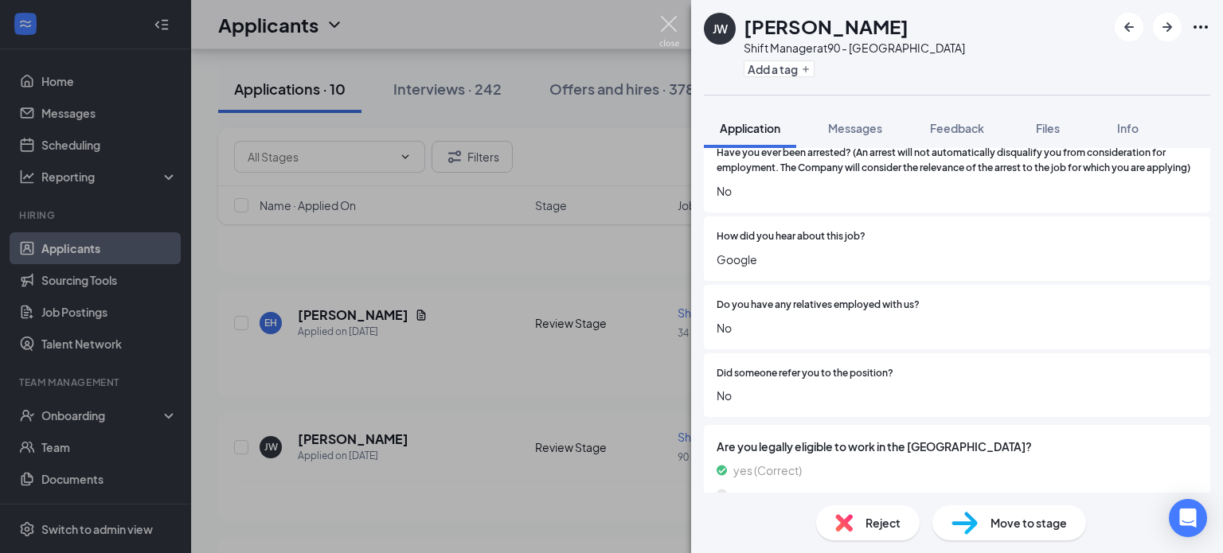
click at [662, 21] on img at bounding box center [669, 31] width 20 height 31
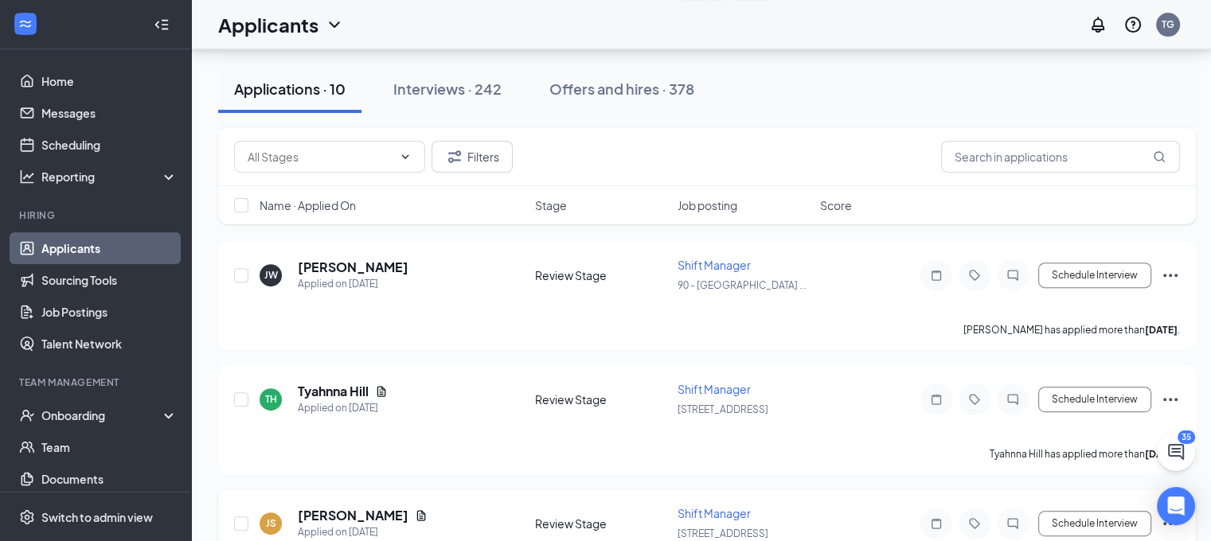
scroll to position [786, 0]
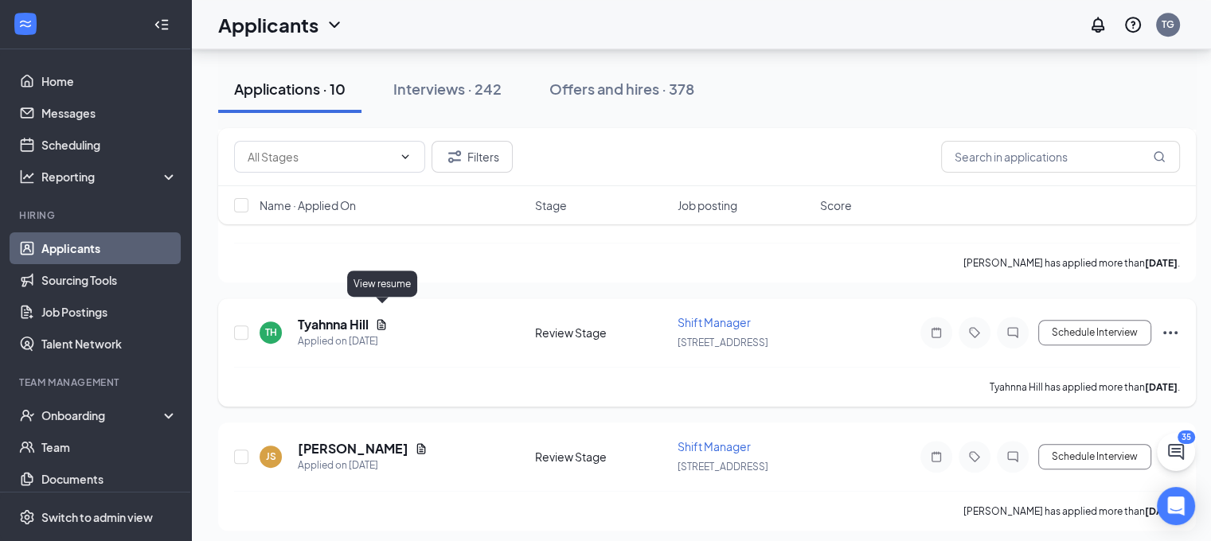
click at [384, 318] on icon "Document" at bounding box center [381, 324] width 13 height 13
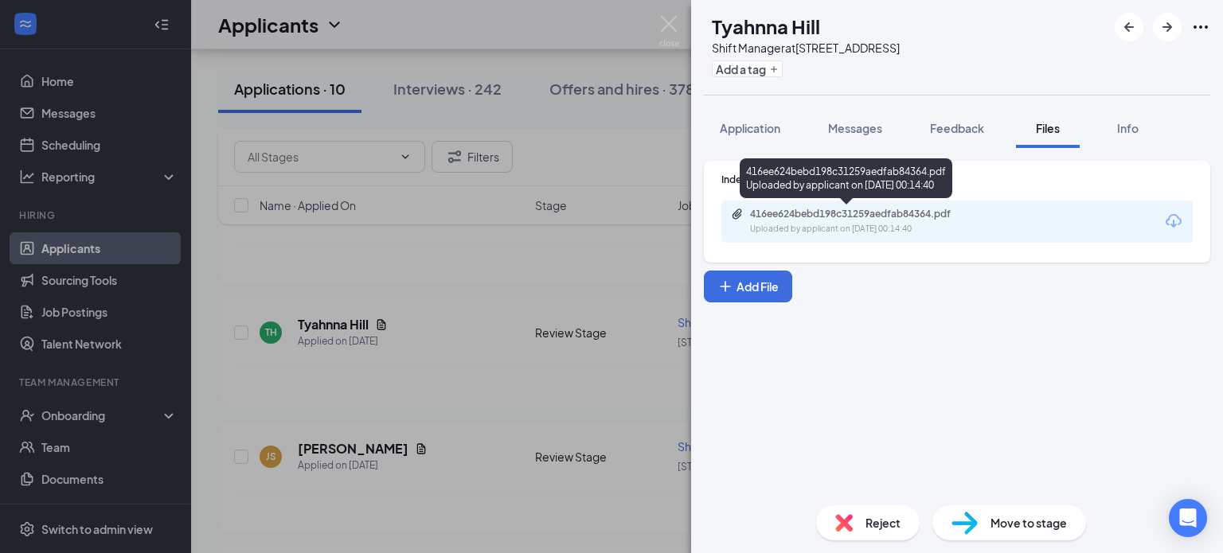
click at [893, 230] on div "Uploaded by applicant on Sep 13, 2025 at 00:14:40" at bounding box center [869, 229] width 239 height 13
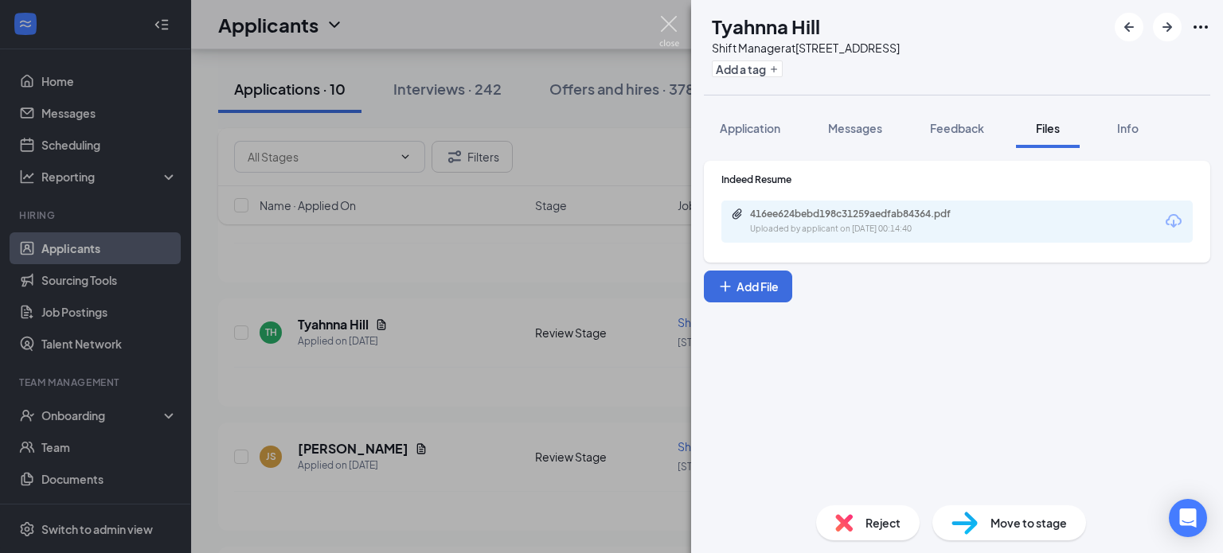
click at [673, 21] on img at bounding box center [669, 31] width 20 height 31
